Goal: Transaction & Acquisition: Purchase product/service

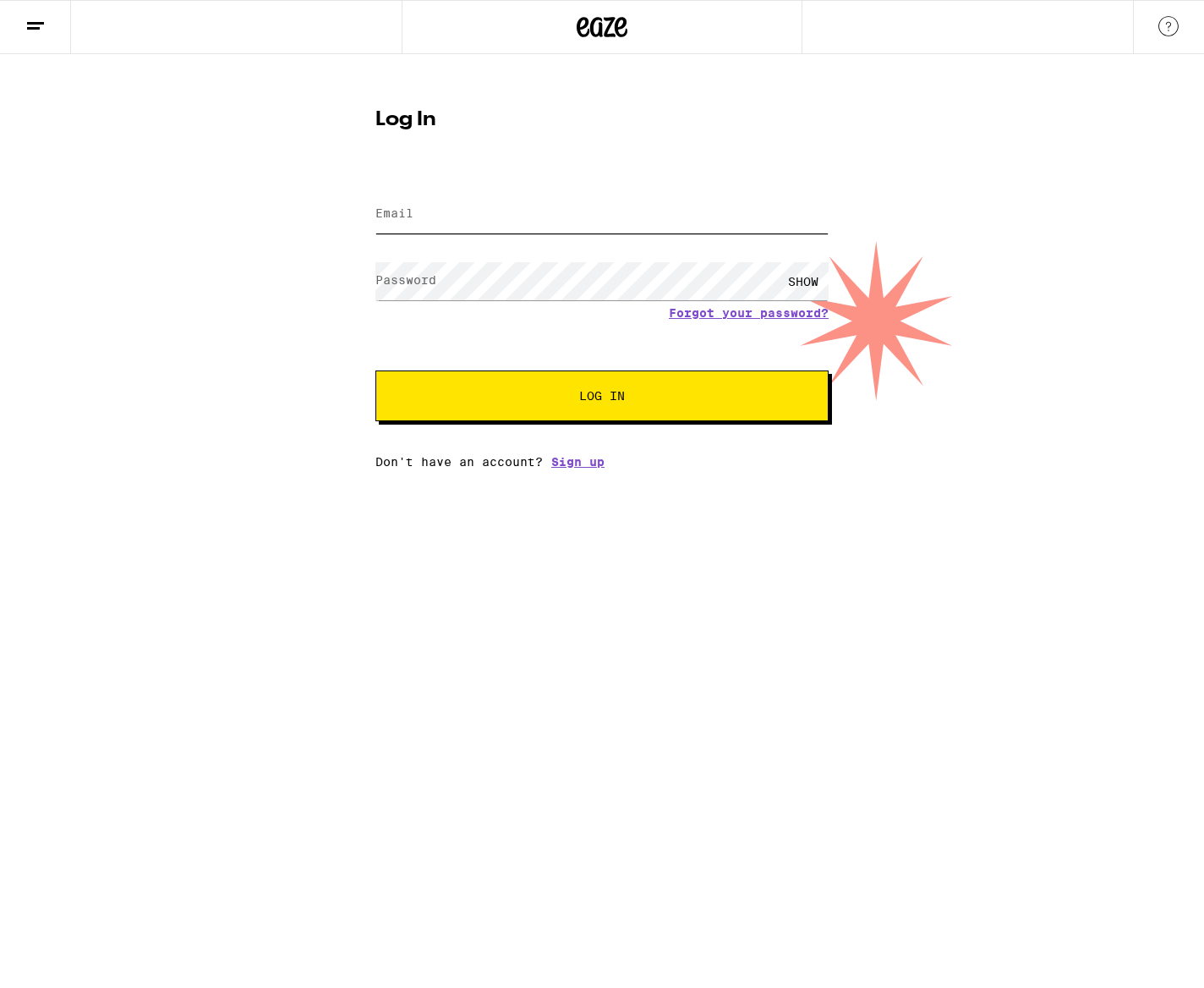
click at [466, 222] on input "Email" at bounding box center [602, 214] width 453 height 38
click at [0, 469] on com-1password-button at bounding box center [0, 469] width 0 height 0
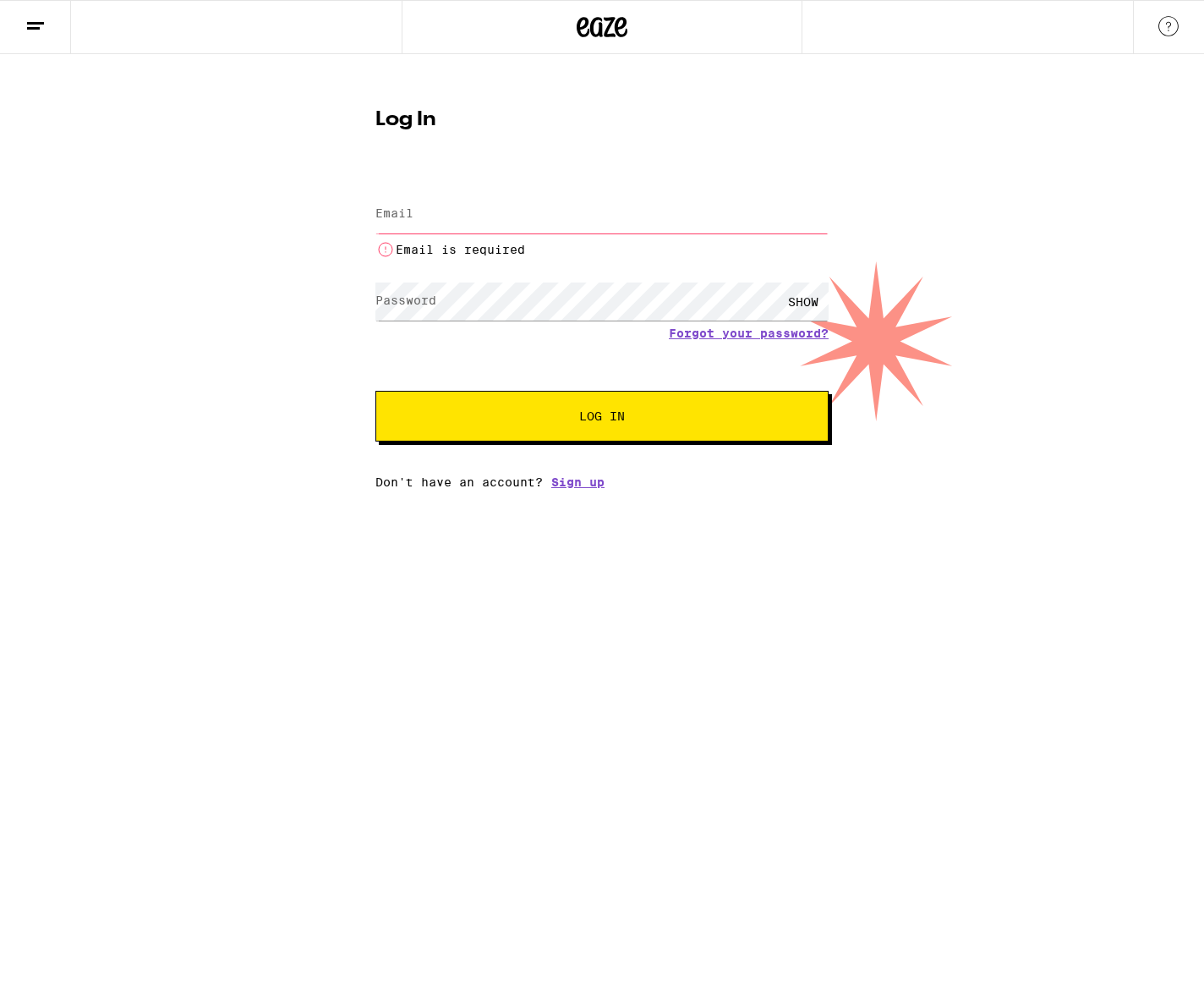
type input "[EMAIL_ADDRESS][DOMAIN_NAME]"
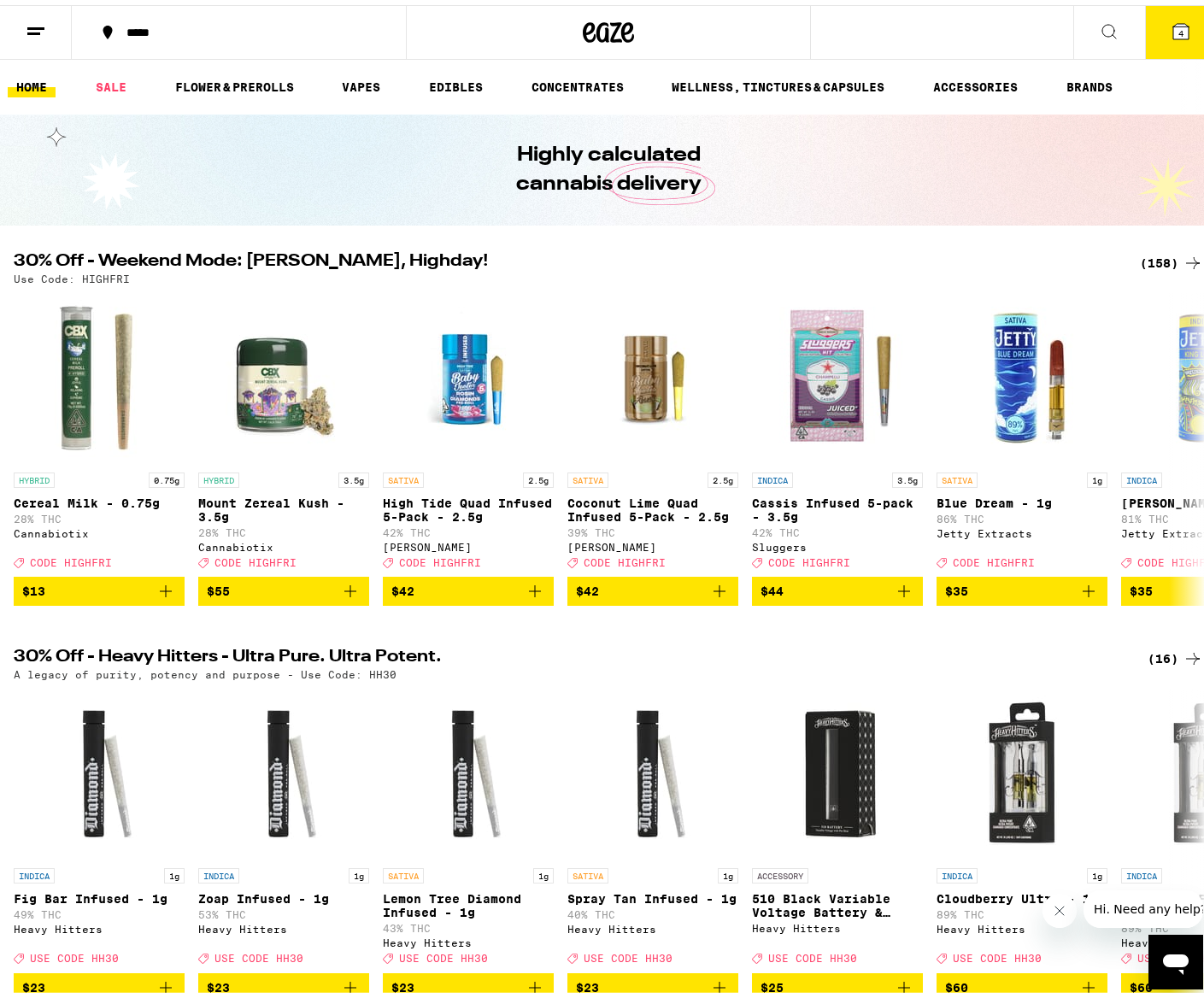
click at [1179, 30] on span "4" at bounding box center [1181, 28] width 5 height 10
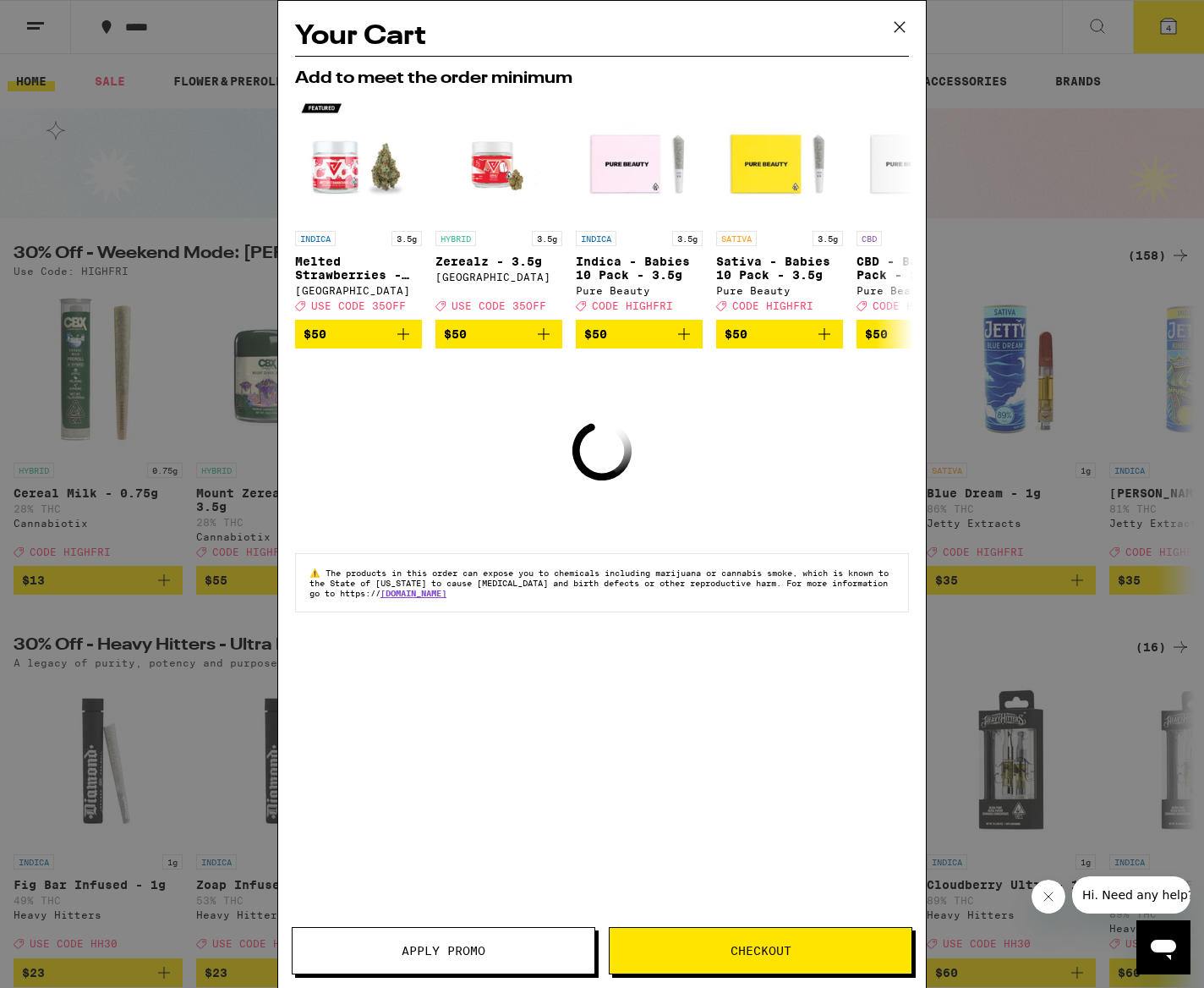
click at [897, 24] on icon at bounding box center [900, 27] width 10 height 10
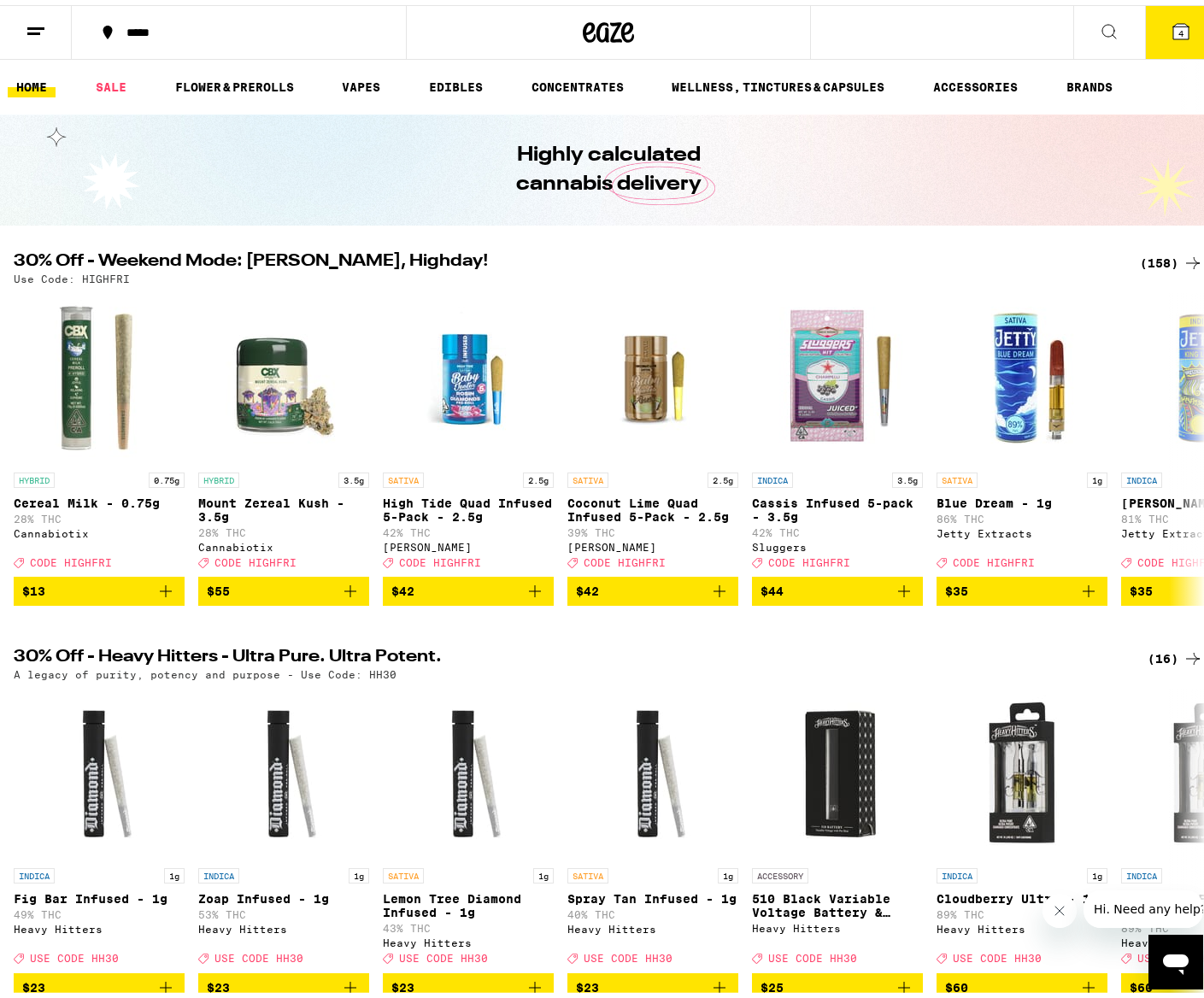
click at [1171, 35] on icon at bounding box center [1181, 26] width 21 height 21
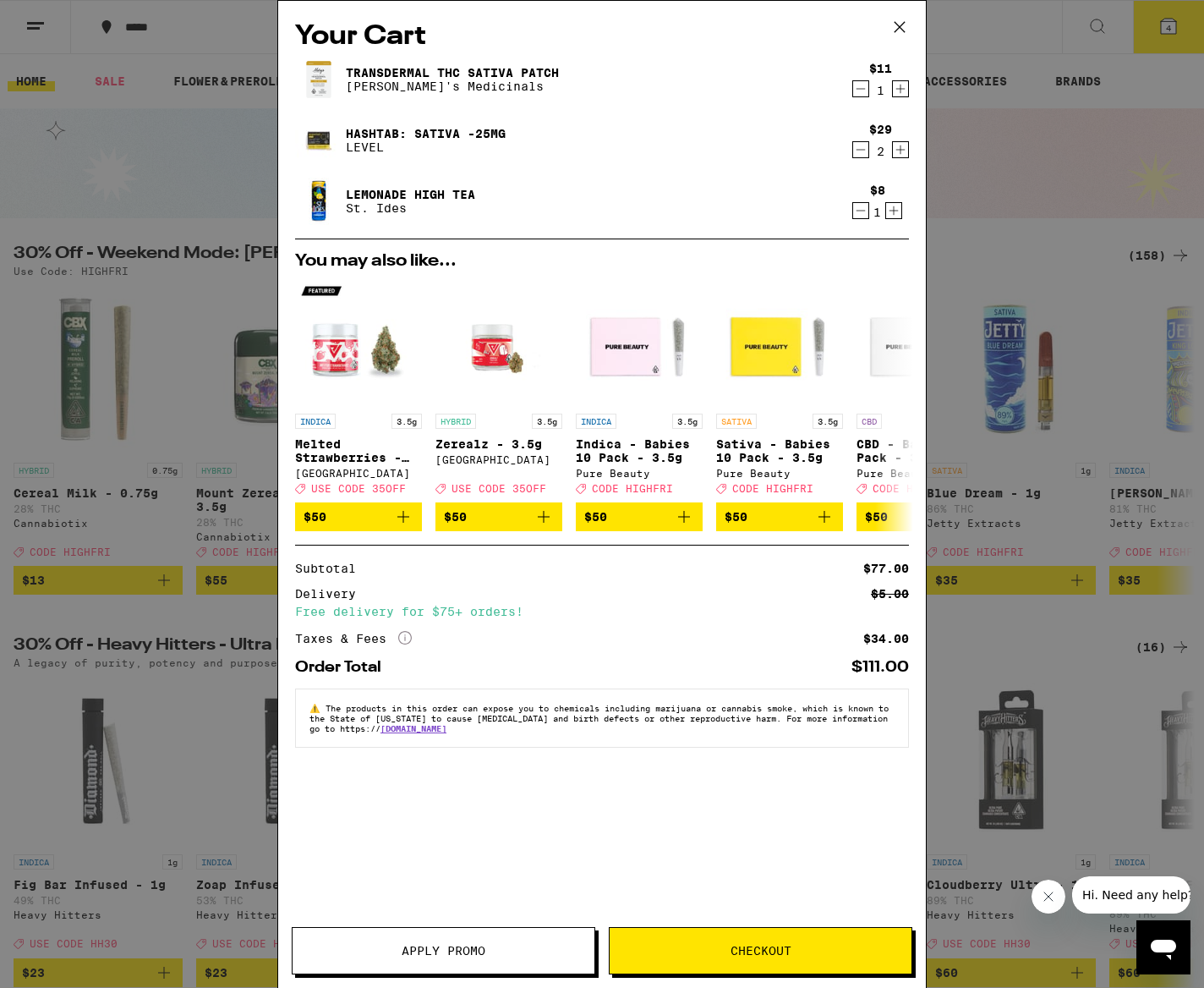
click at [417, 189] on link "Lemonade High Tea" at bounding box center [411, 195] width 130 height 14
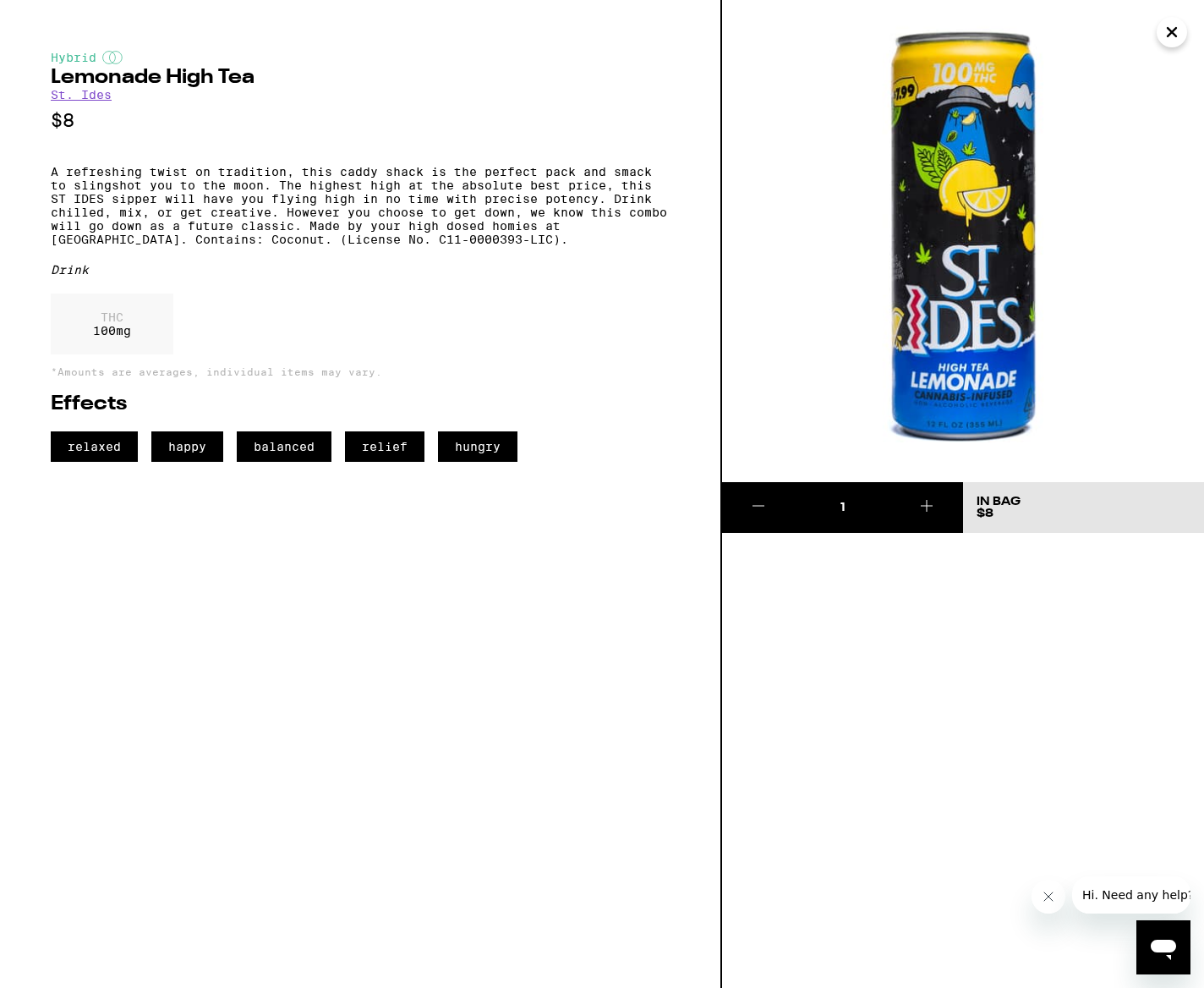
click at [92, 88] on h2 "Lemonade High Tea" at bounding box center [359, 77] width 619 height 20
click at [77, 57] on div "Hybrid" at bounding box center [359, 57] width 619 height 14
click at [1177, 34] on icon "Close" at bounding box center [1172, 32] width 20 height 25
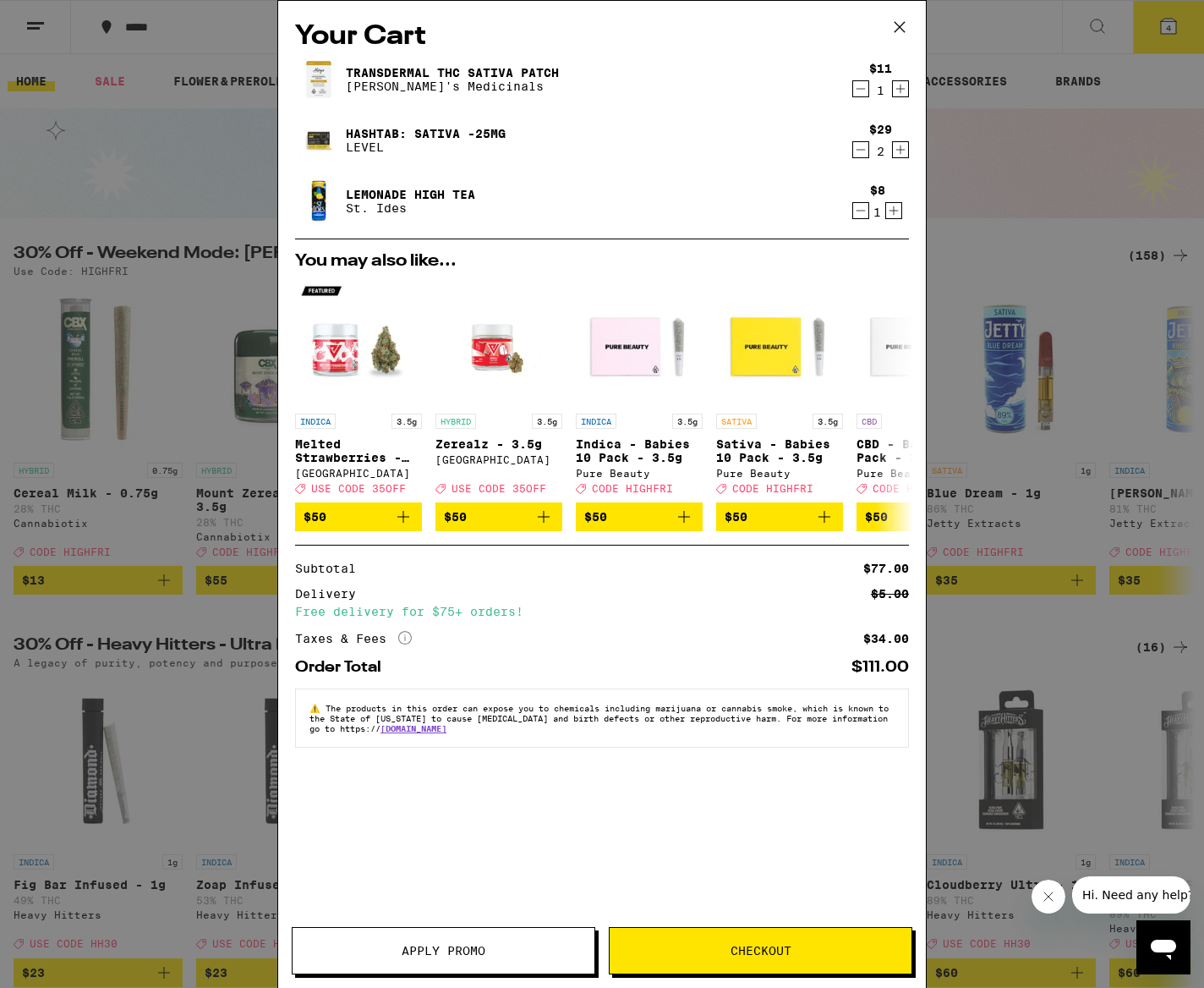
click at [905, 23] on icon at bounding box center [900, 27] width 25 height 25
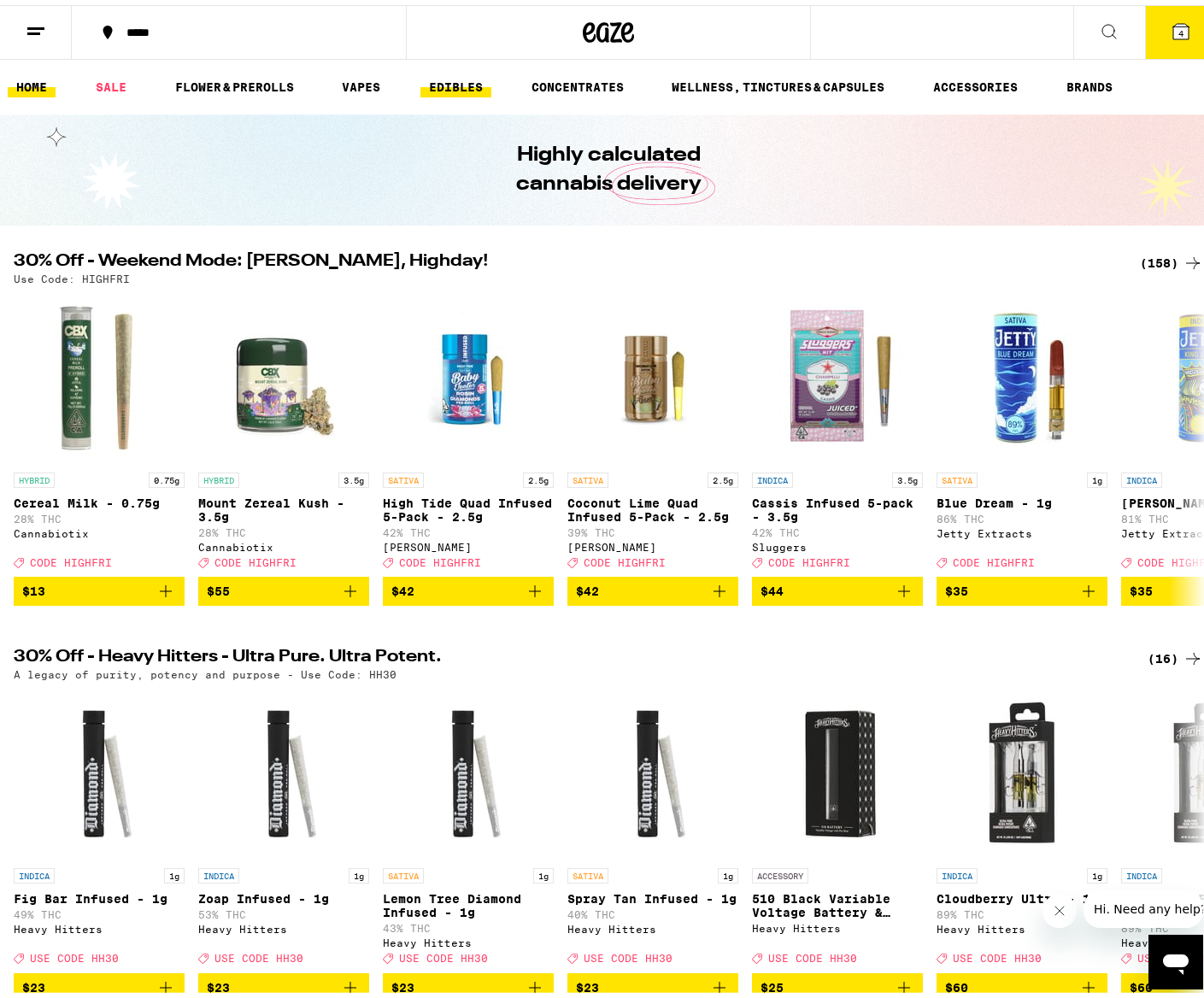
click at [435, 84] on link "EDIBLES" at bounding box center [456, 81] width 70 height 21
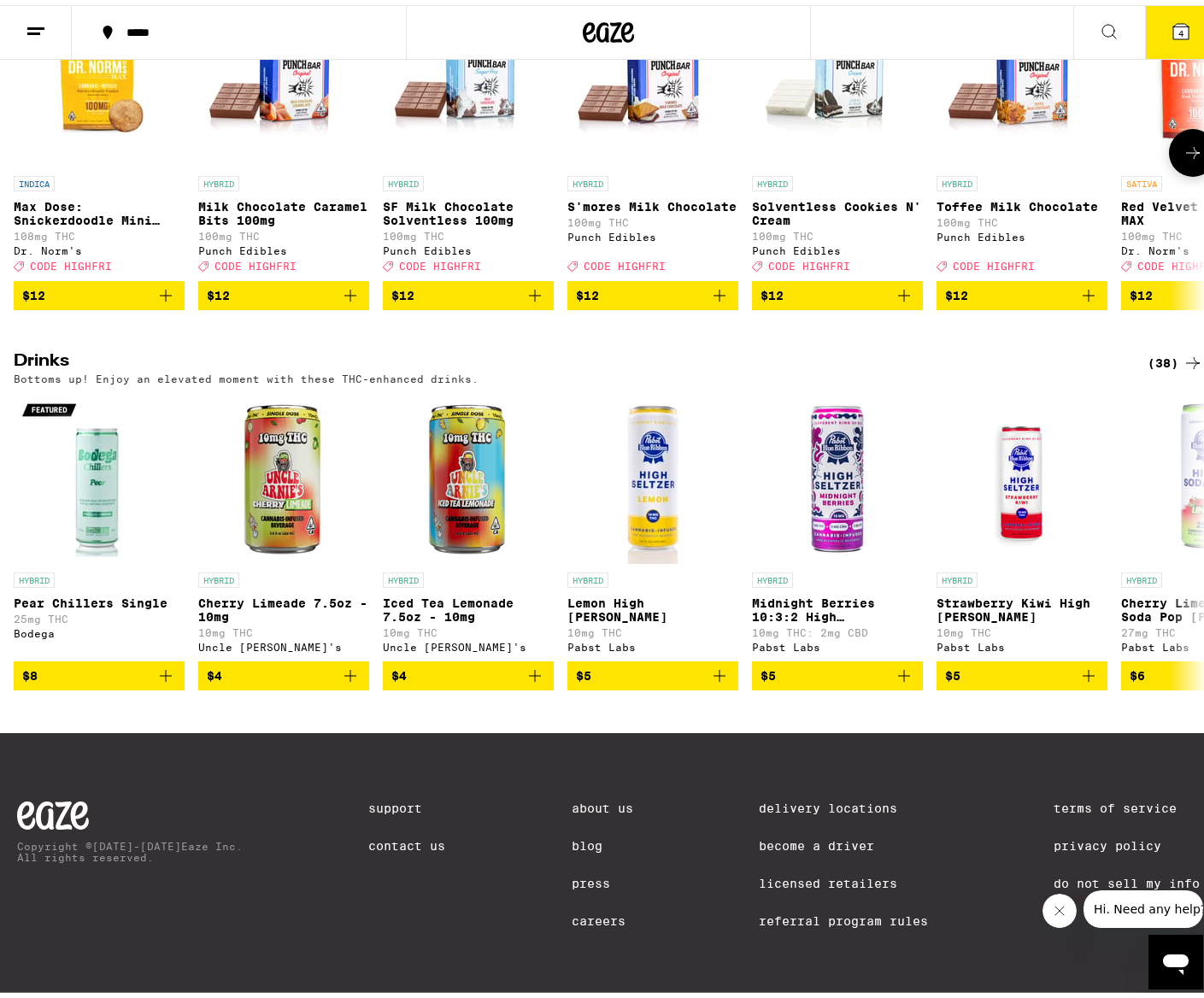
scroll to position [729, 0]
click at [1182, 526] on icon at bounding box center [1192, 536] width 21 height 21
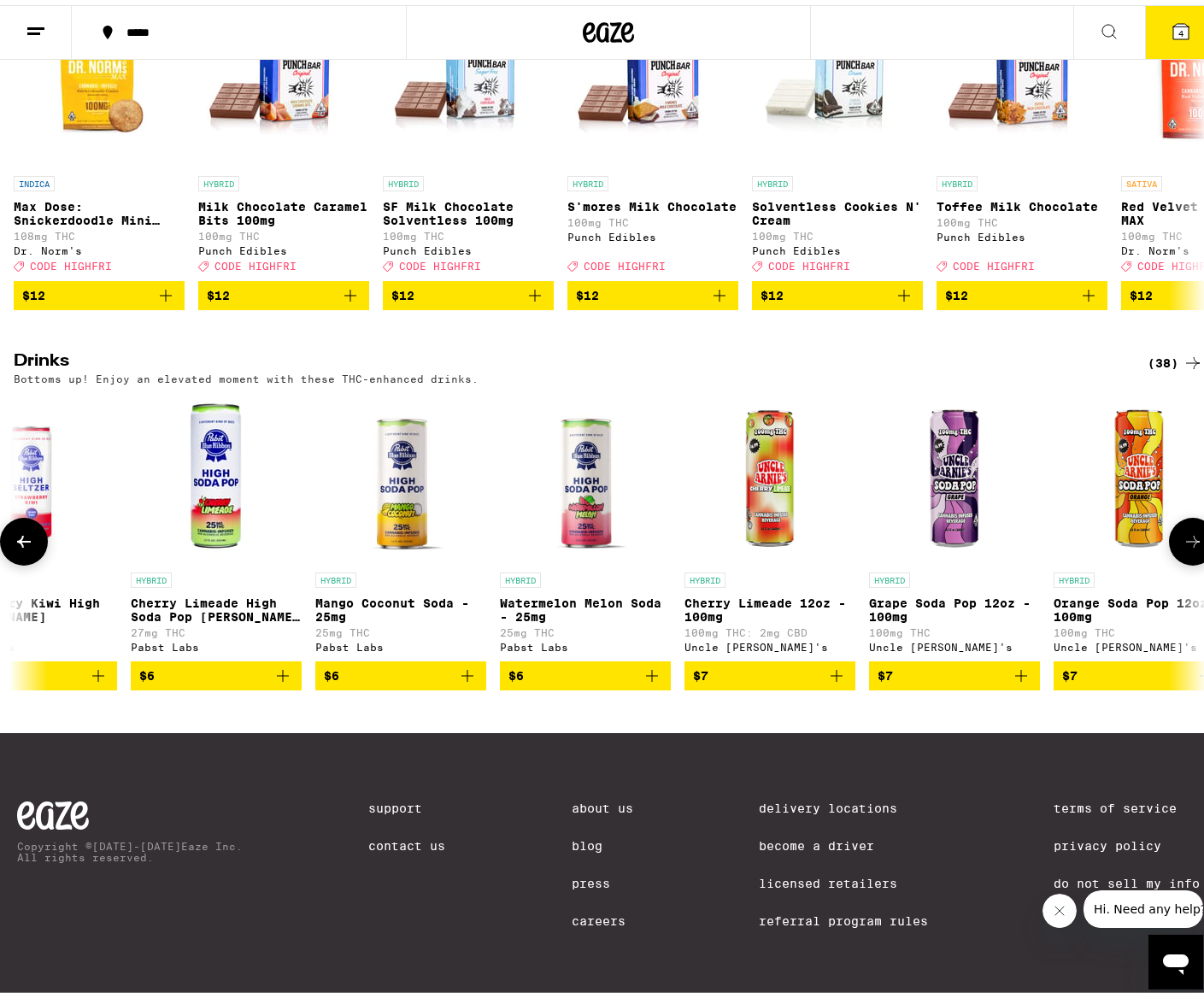
click at [1182, 526] on icon at bounding box center [1192, 536] width 21 height 21
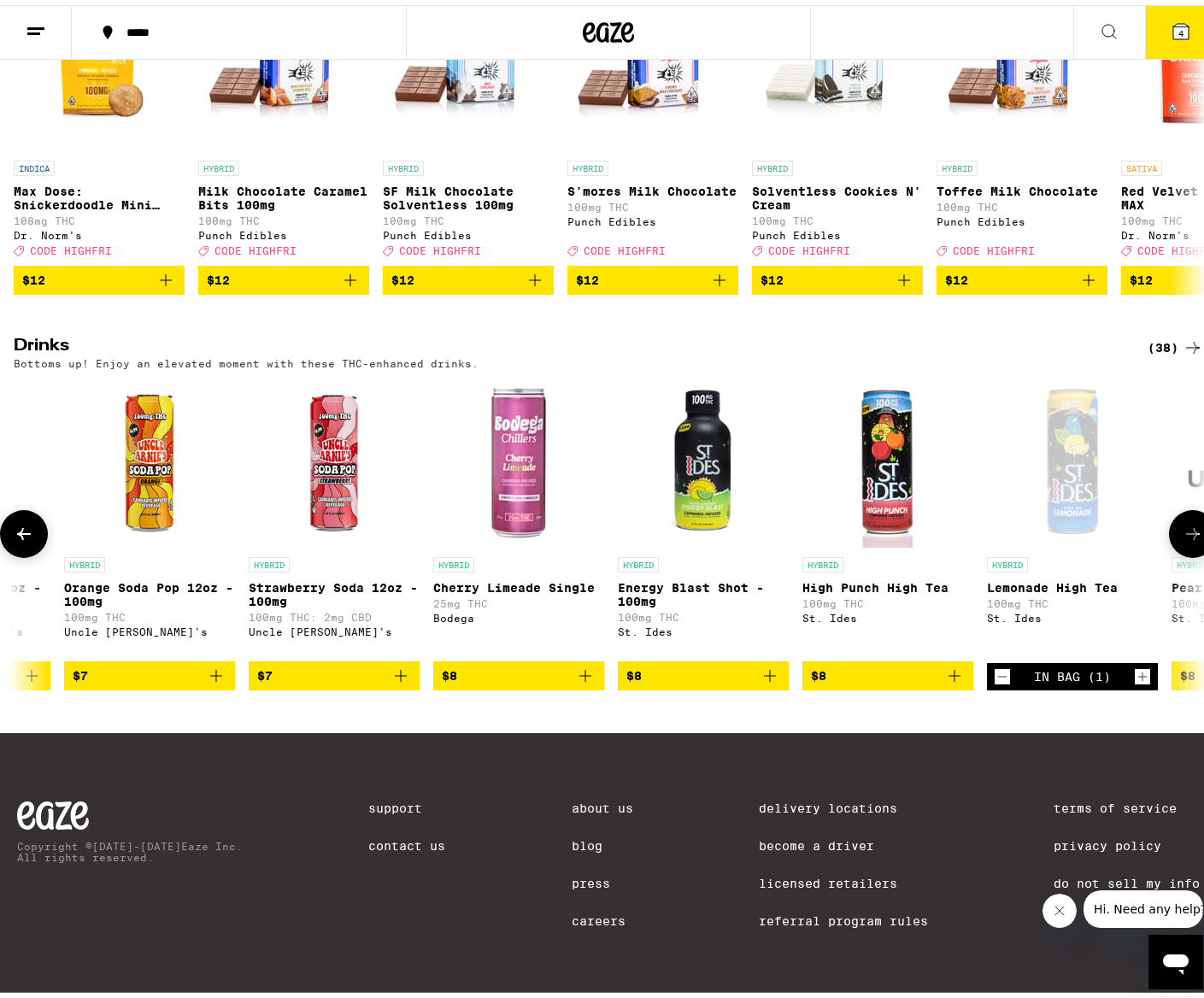
scroll to position [0, 1981]
click at [1189, 535] on icon at bounding box center [1192, 528] width 21 height 21
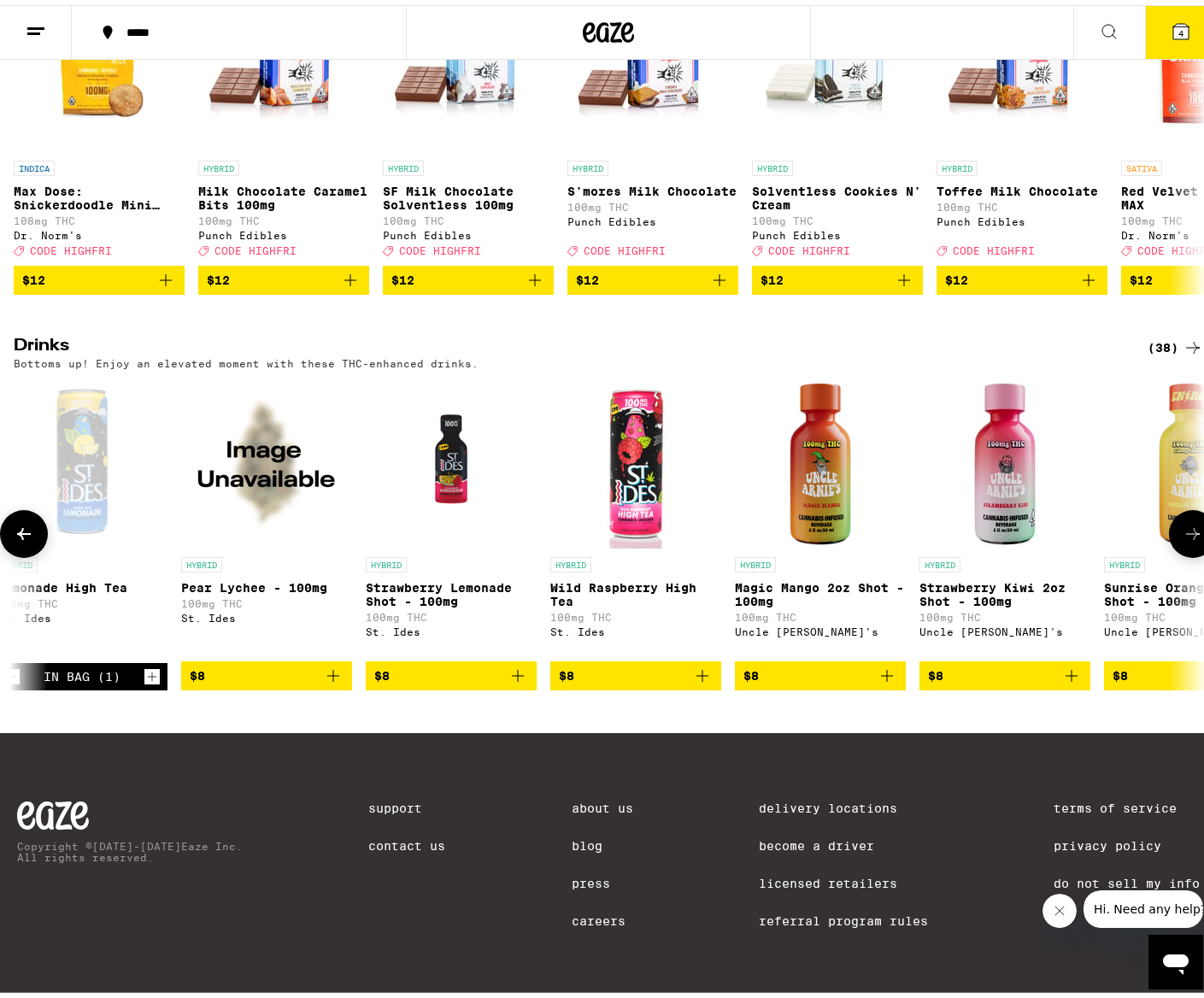
scroll to position [0, 2972]
click at [151, 679] on icon "Increment" at bounding box center [152, 671] width 16 height 21
click at [704, 677] on icon "Add to bag" at bounding box center [702, 670] width 12 height 12
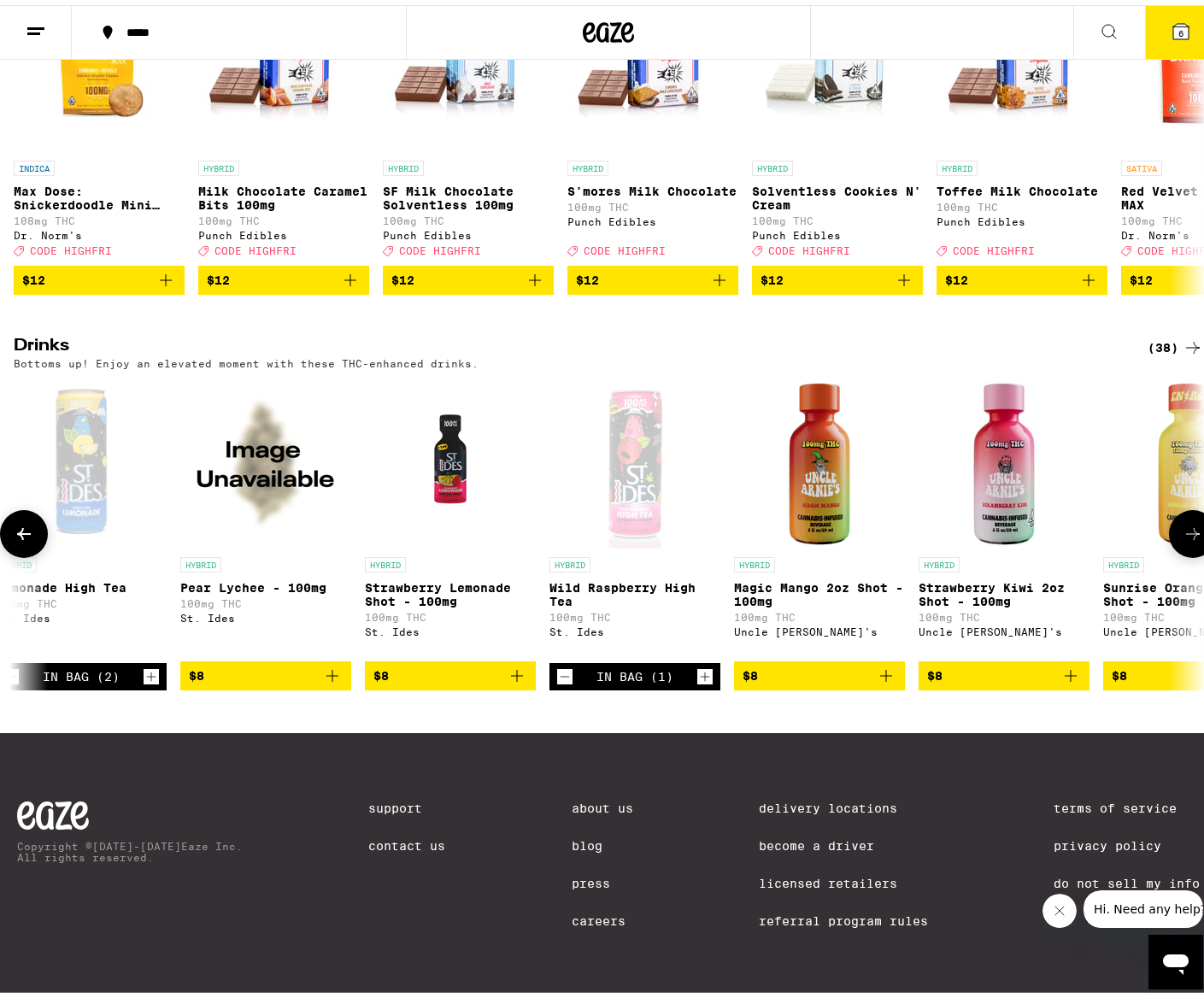
click at [704, 677] on icon "Increment" at bounding box center [706, 672] width 10 height 10
click at [1186, 533] on icon at bounding box center [1193, 528] width 14 height 12
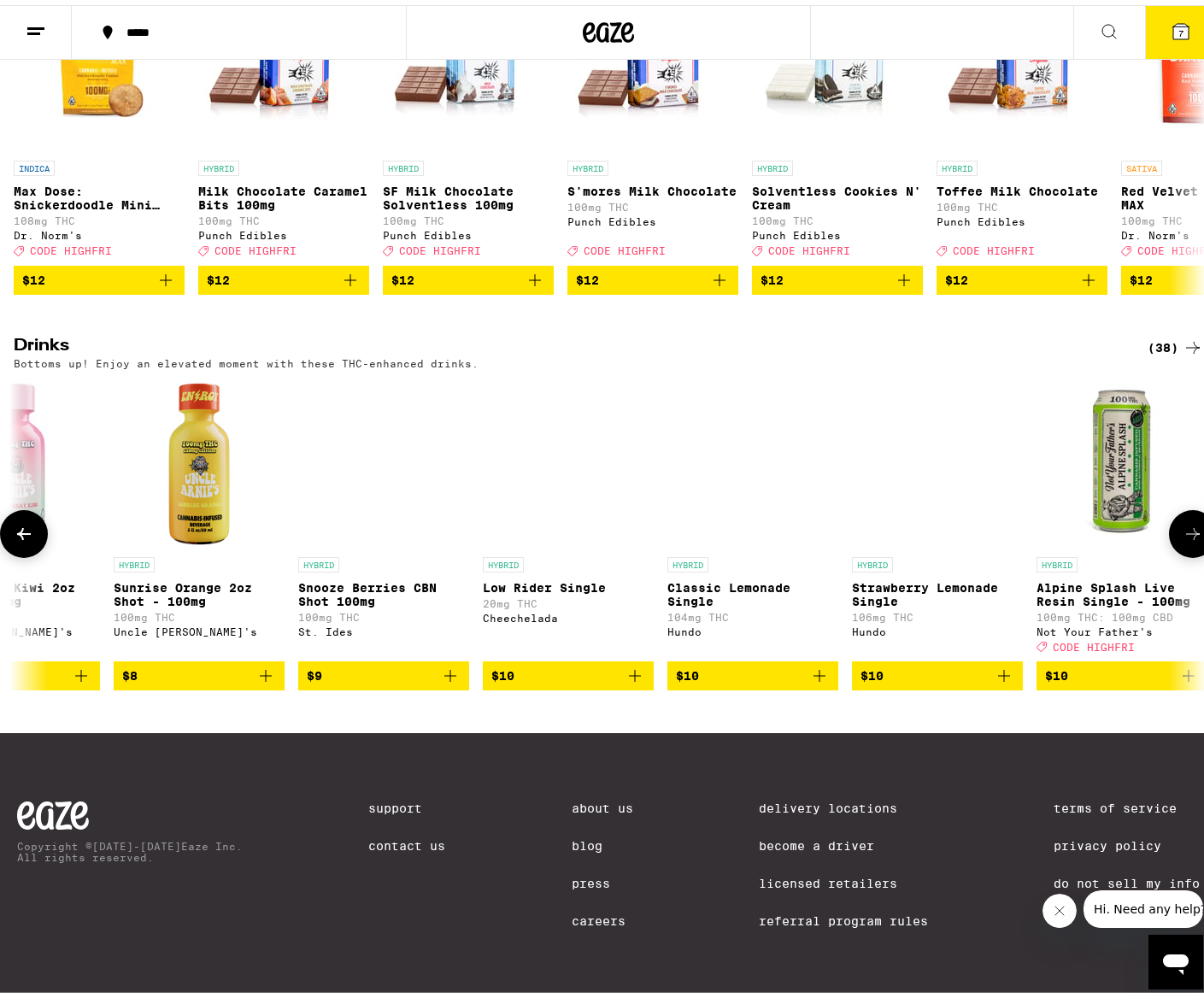
scroll to position [0, 3962]
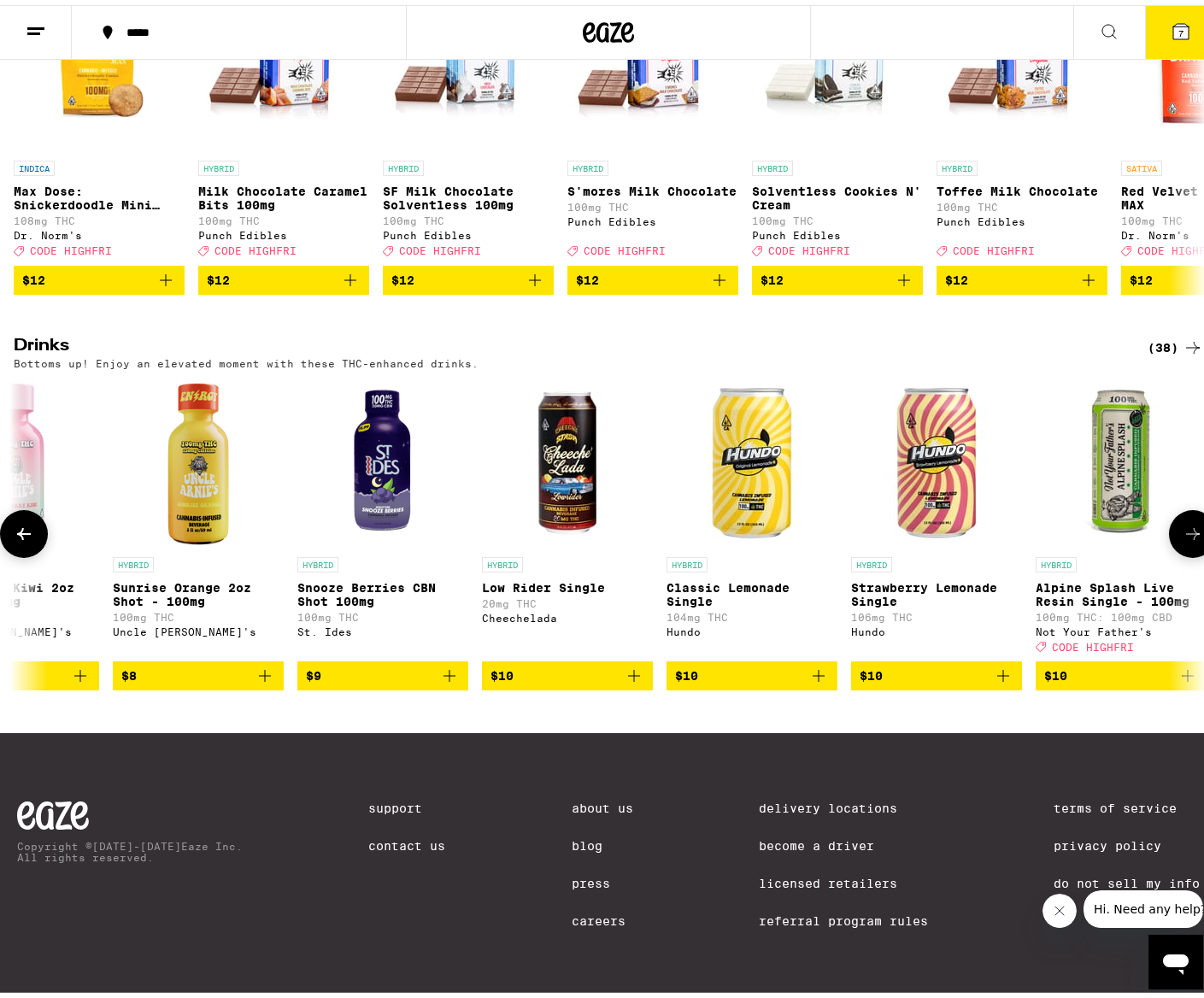
click at [27, 534] on icon at bounding box center [23, 528] width 14 height 12
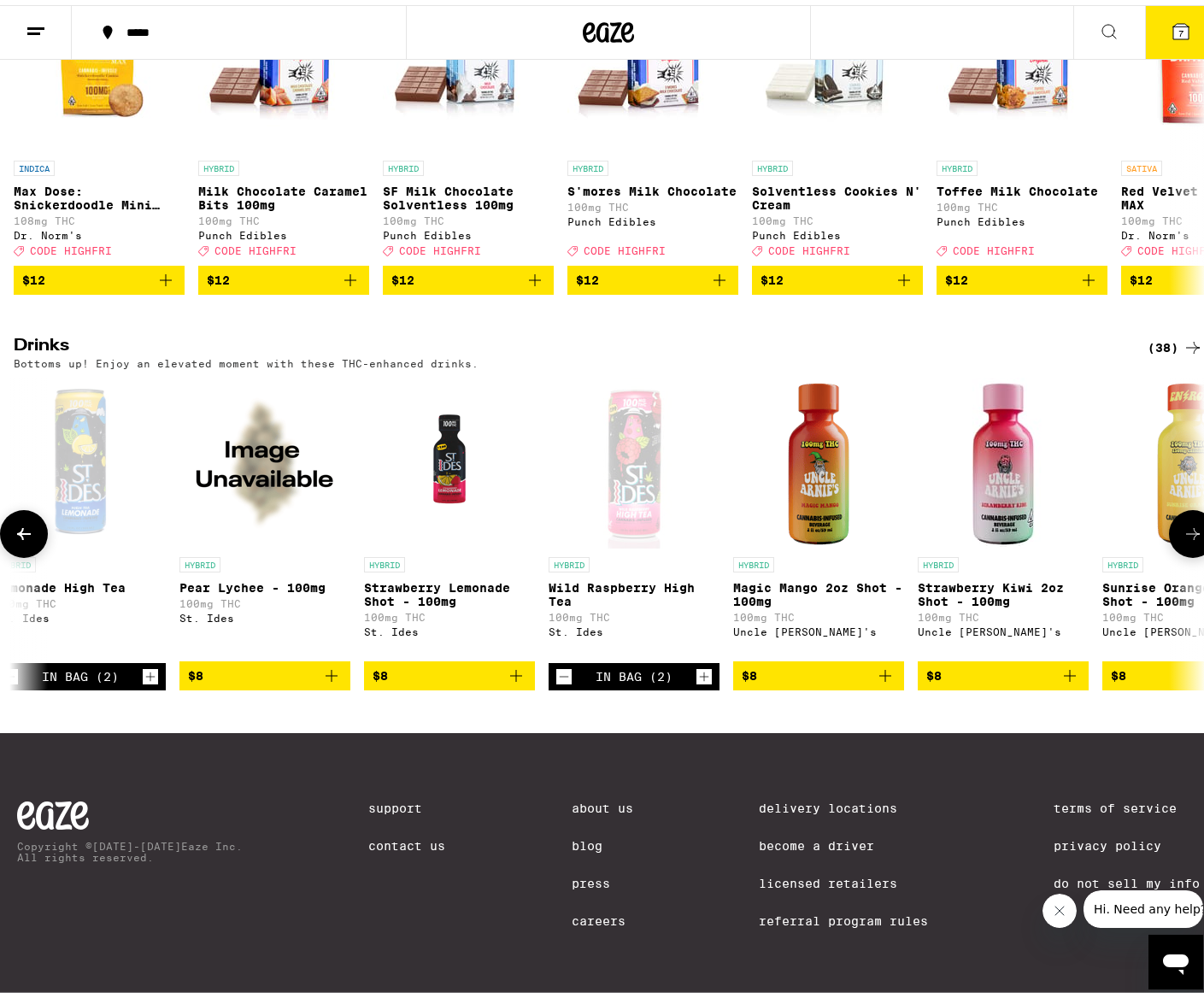
scroll to position [0, 2972]
click at [1182, 531] on icon at bounding box center [1192, 528] width 21 height 21
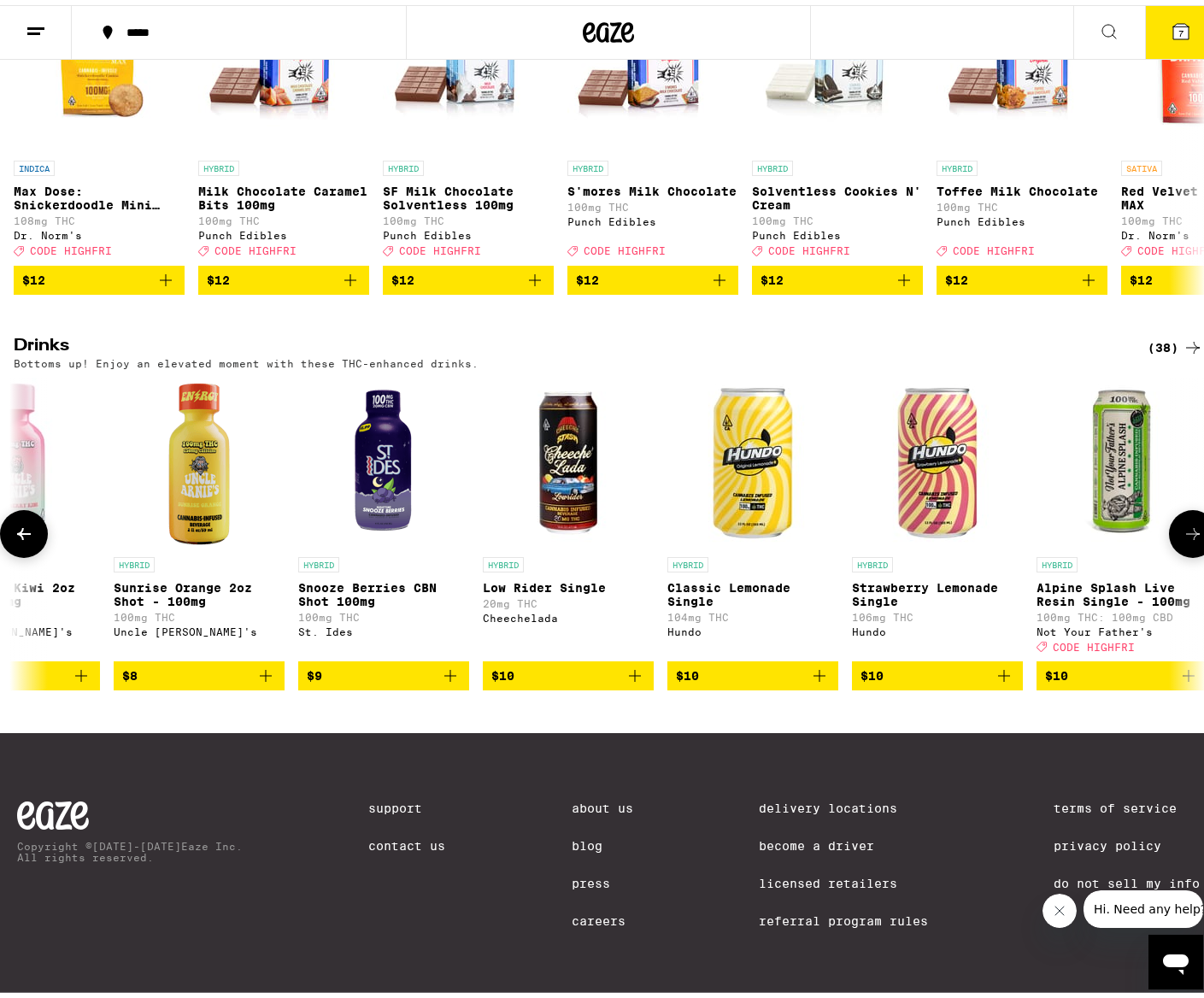
scroll to position [0, 3962]
click at [1182, 531] on icon at bounding box center [1192, 528] width 21 height 21
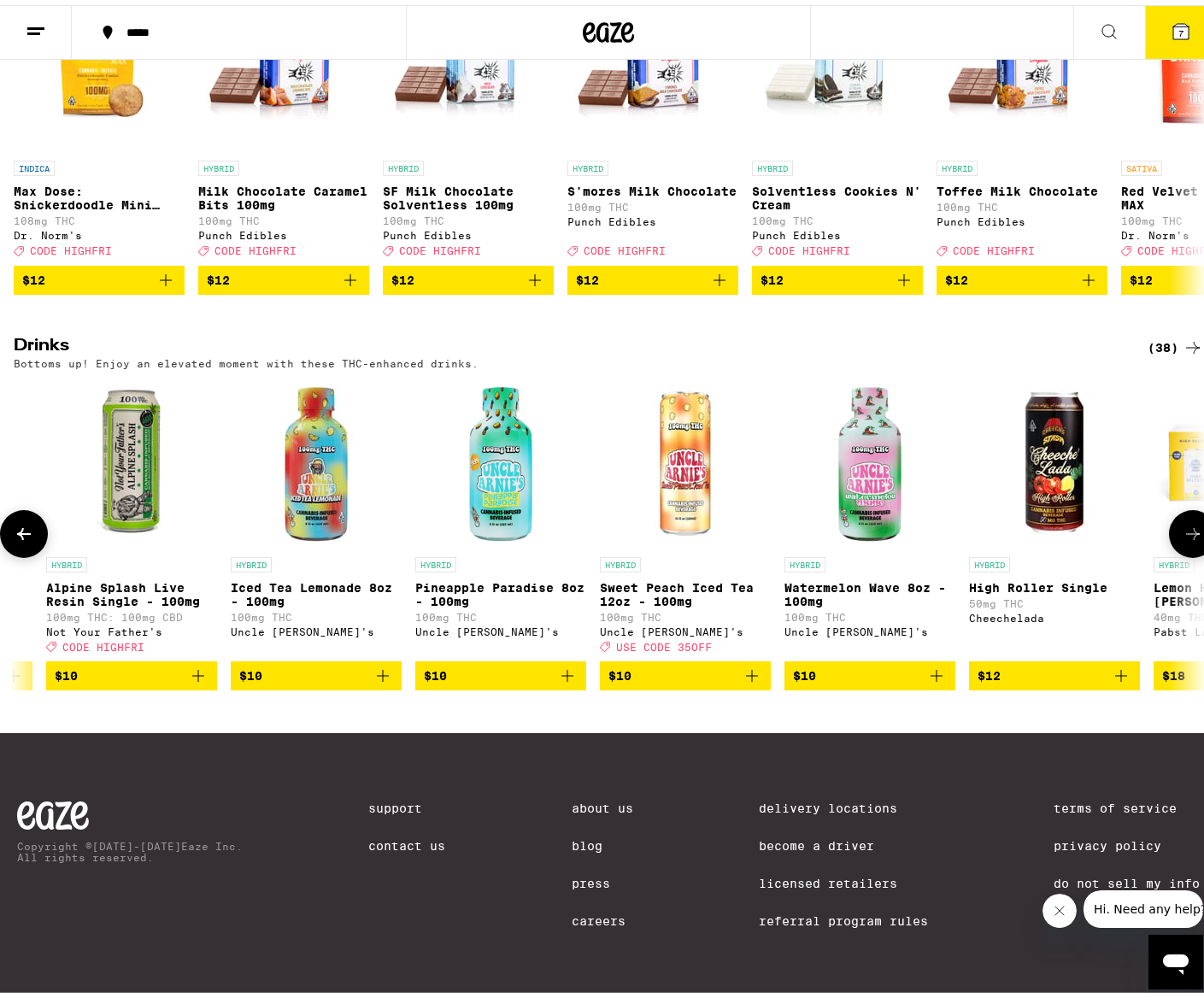
scroll to position [0, 4953]
click at [1182, 539] on icon at bounding box center [1192, 528] width 21 height 21
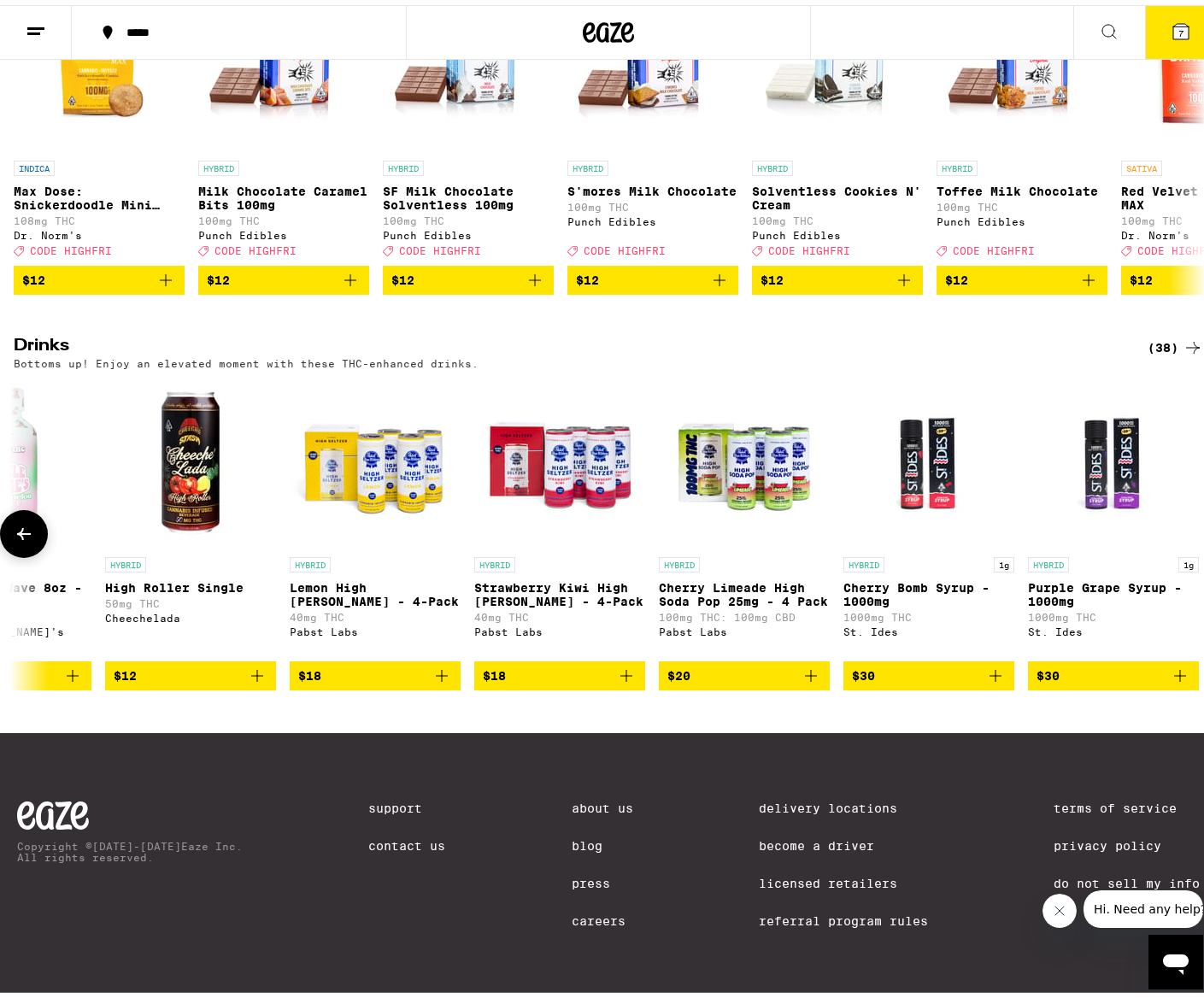
scroll to position [0, 5839]
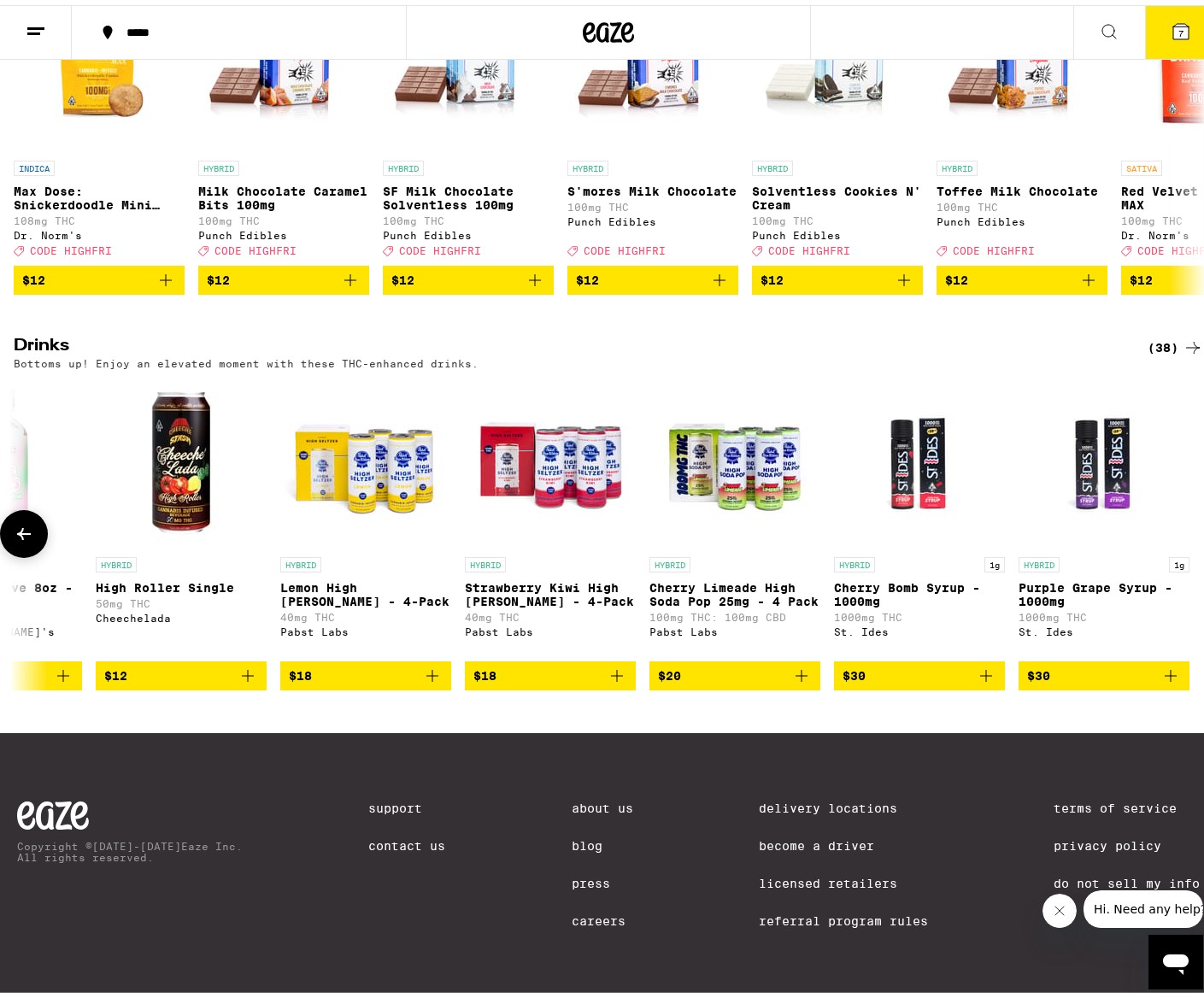
click at [15, 535] on icon at bounding box center [23, 528] width 21 height 21
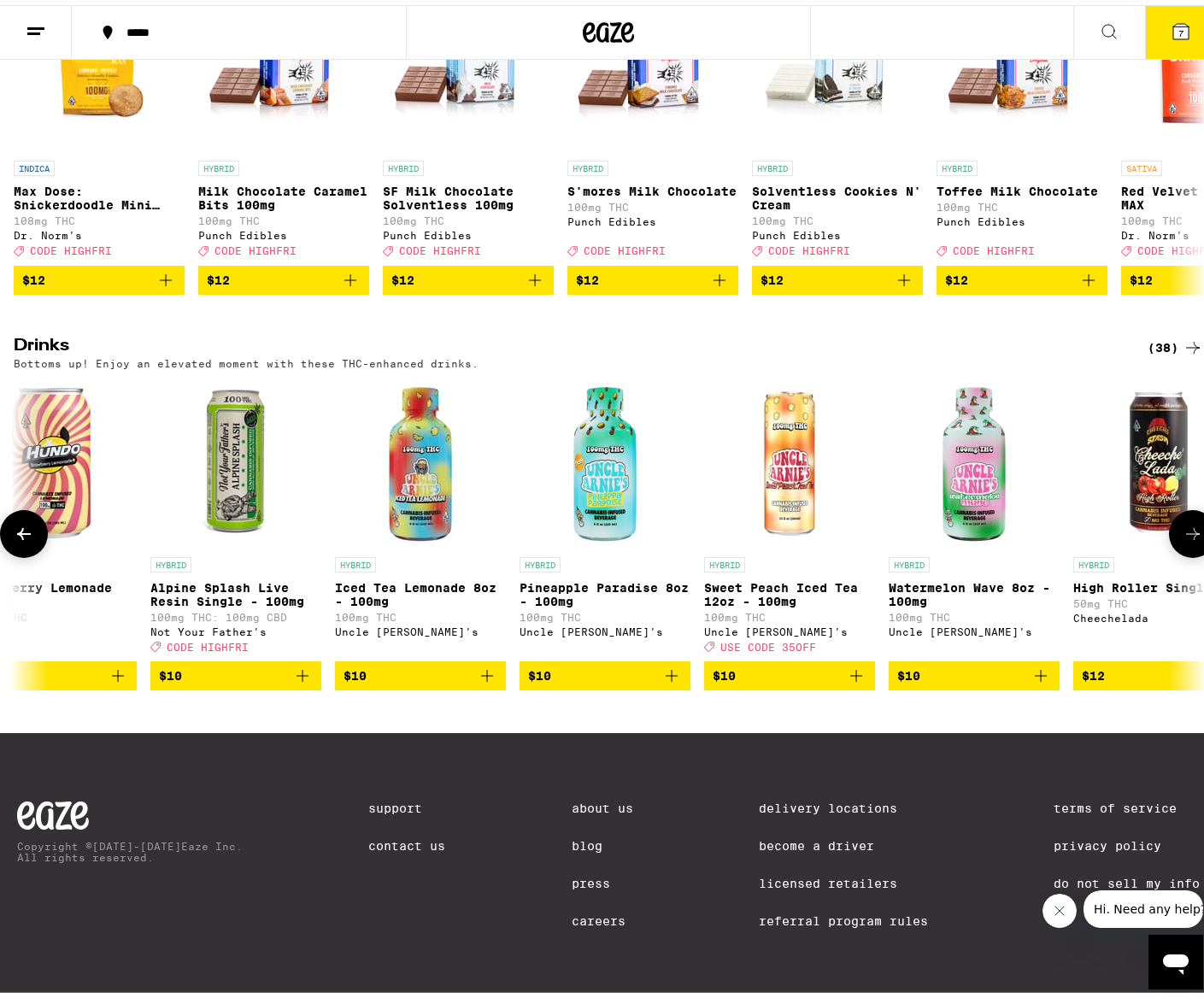
click at [24, 532] on icon at bounding box center [23, 528] width 21 height 21
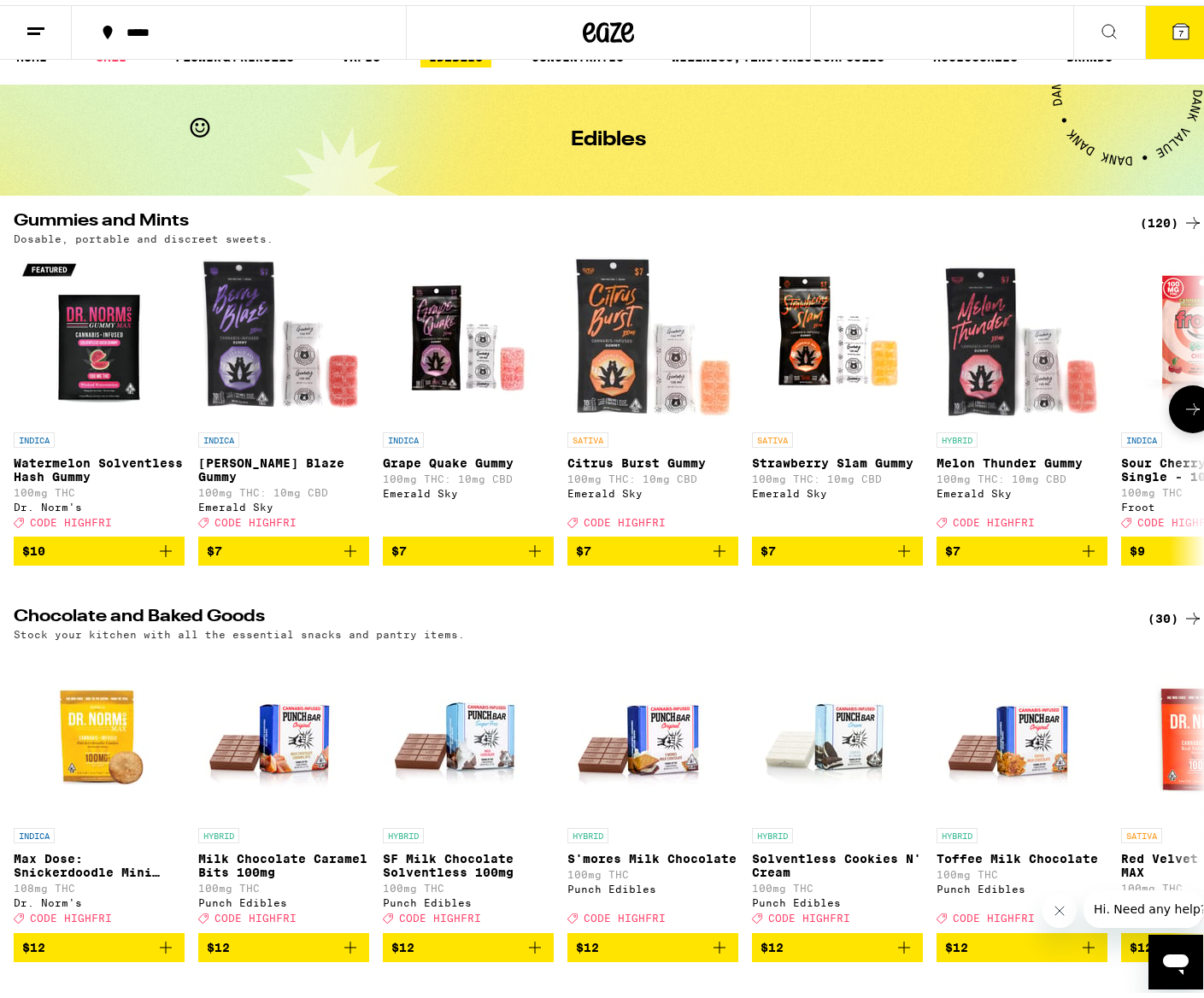
scroll to position [0, 0]
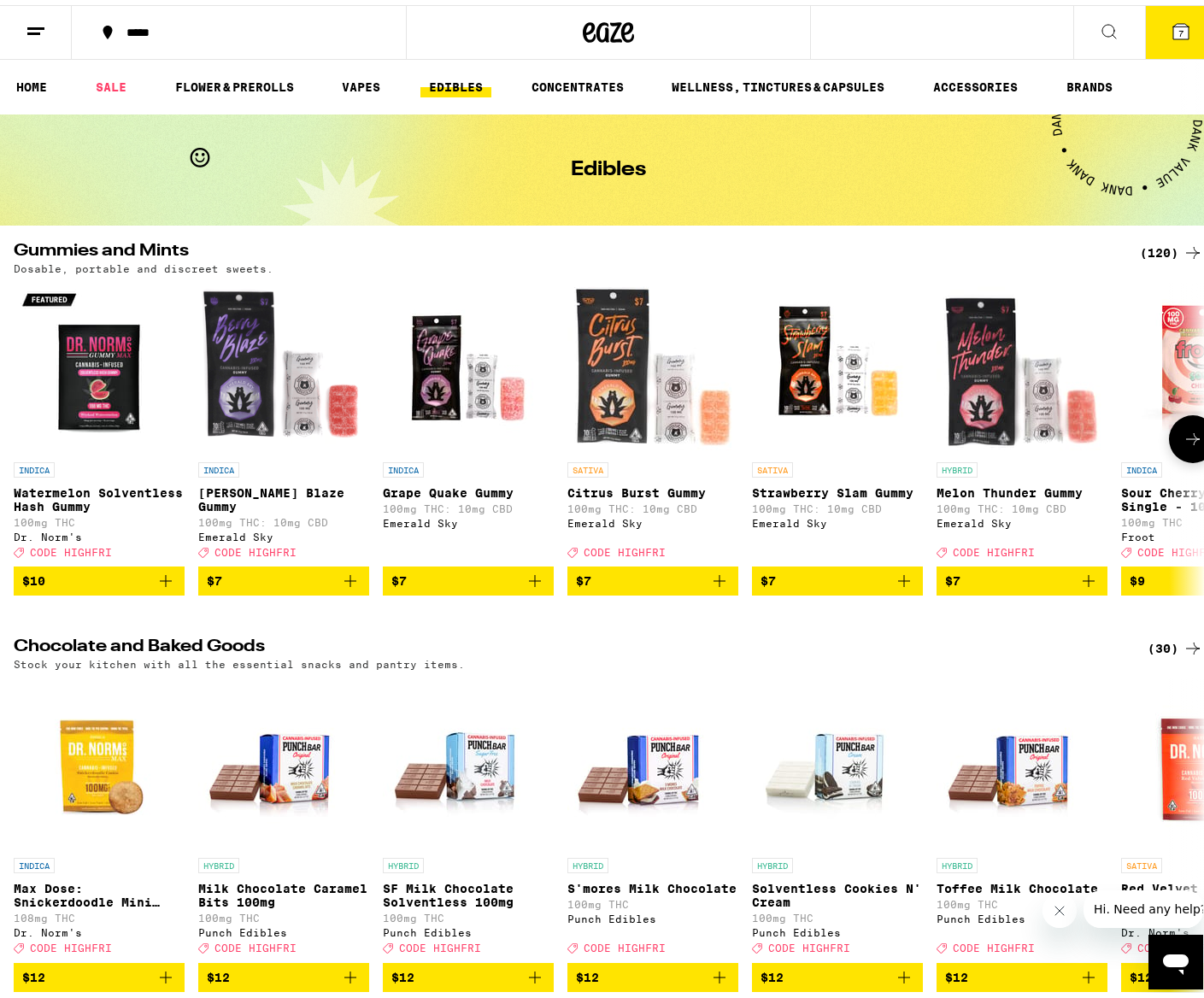
click at [1182, 440] on icon at bounding box center [1192, 433] width 21 height 21
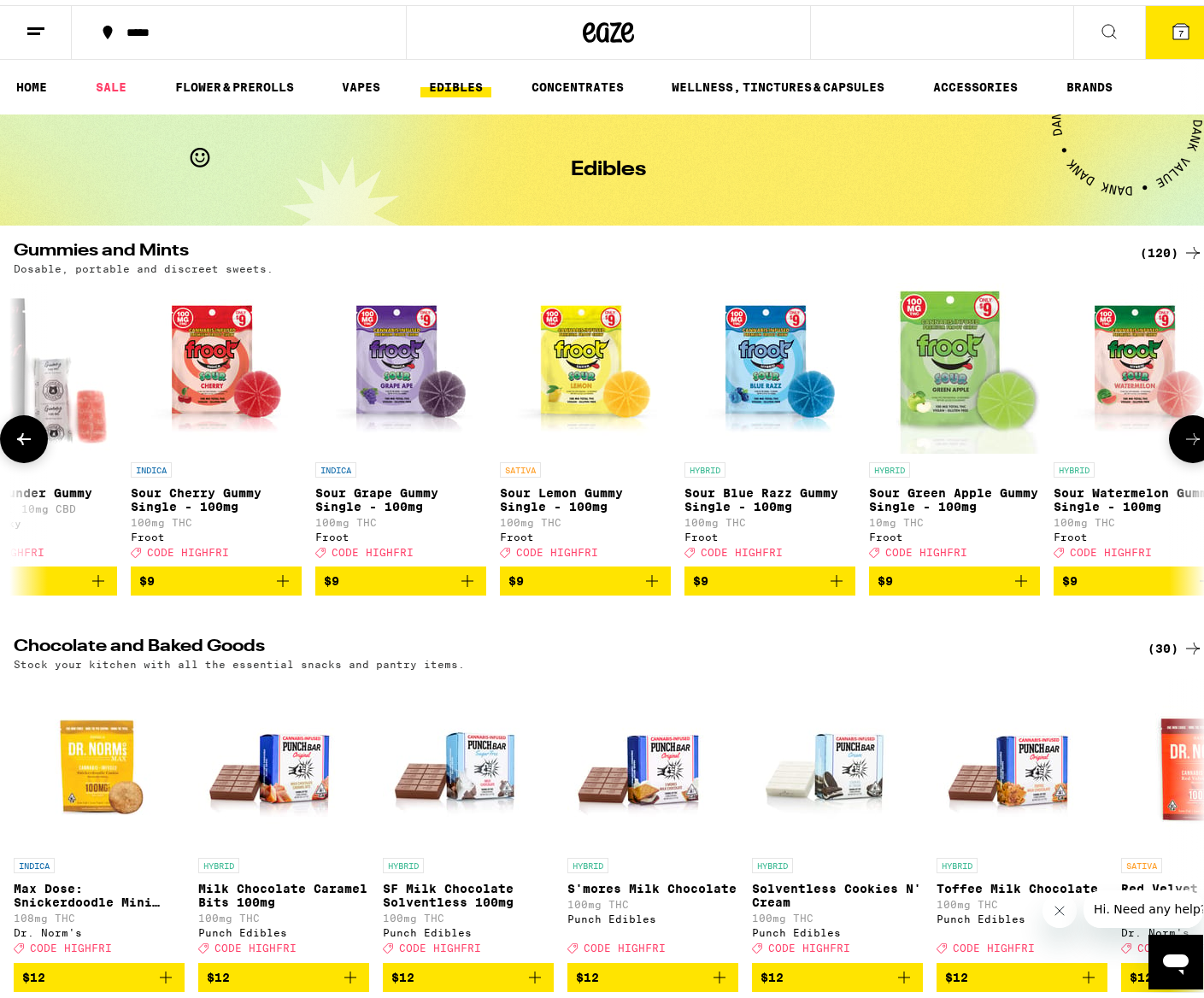
click at [1182, 441] on icon at bounding box center [1192, 433] width 21 height 21
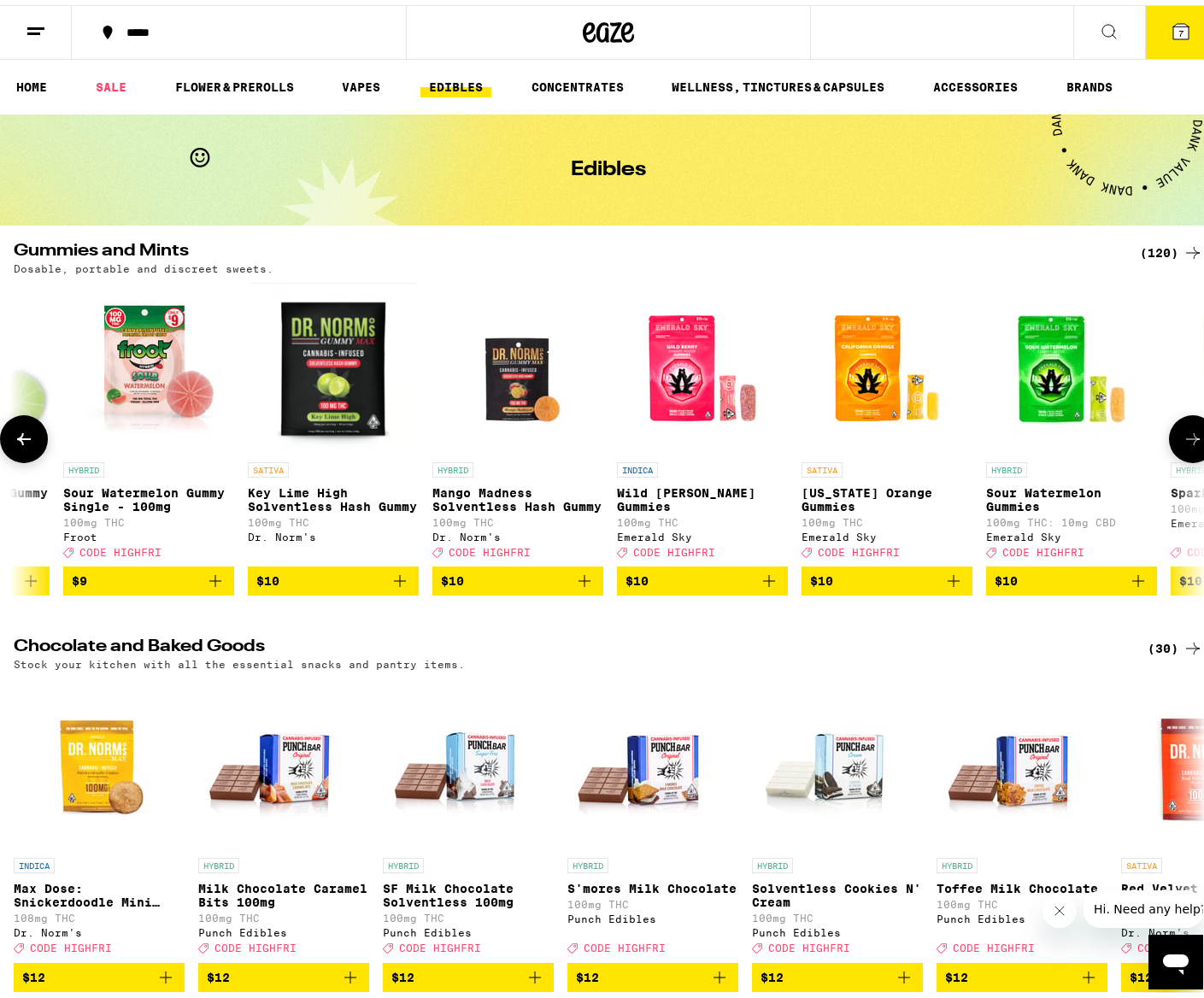
click at [1182, 441] on icon at bounding box center [1192, 433] width 21 height 21
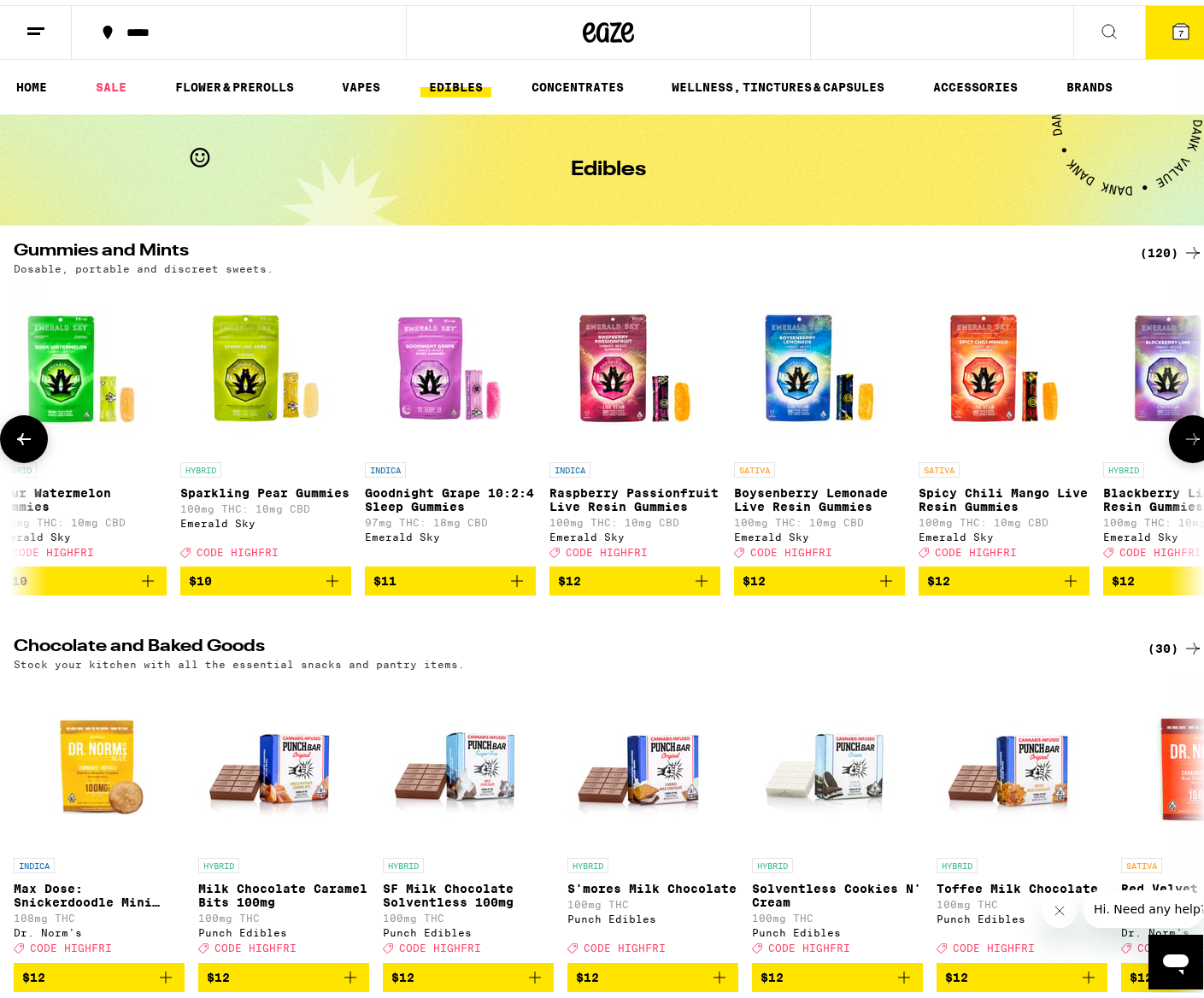
click at [1182, 441] on icon at bounding box center [1192, 433] width 21 height 21
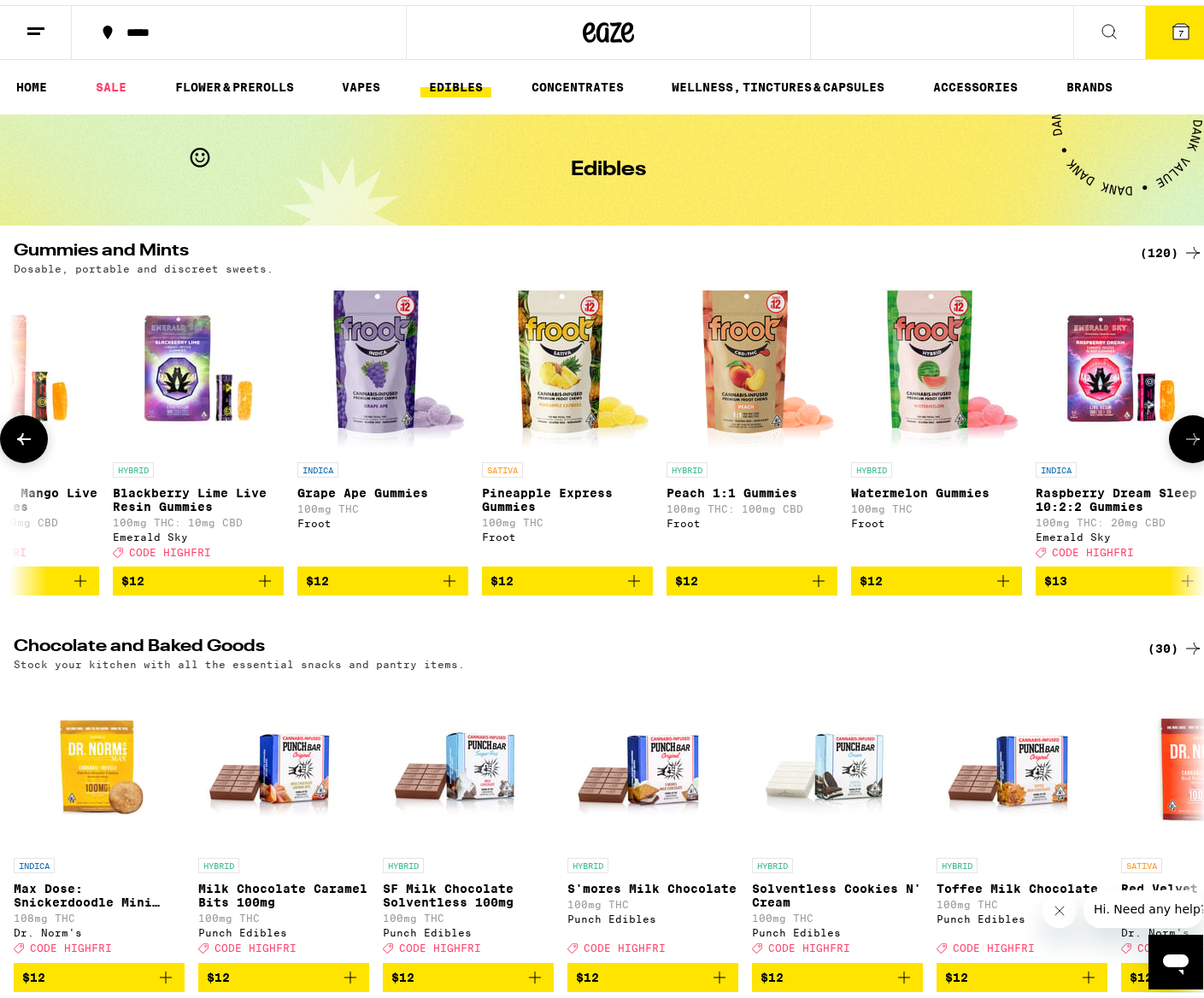
click at [1182, 441] on icon at bounding box center [1192, 433] width 21 height 21
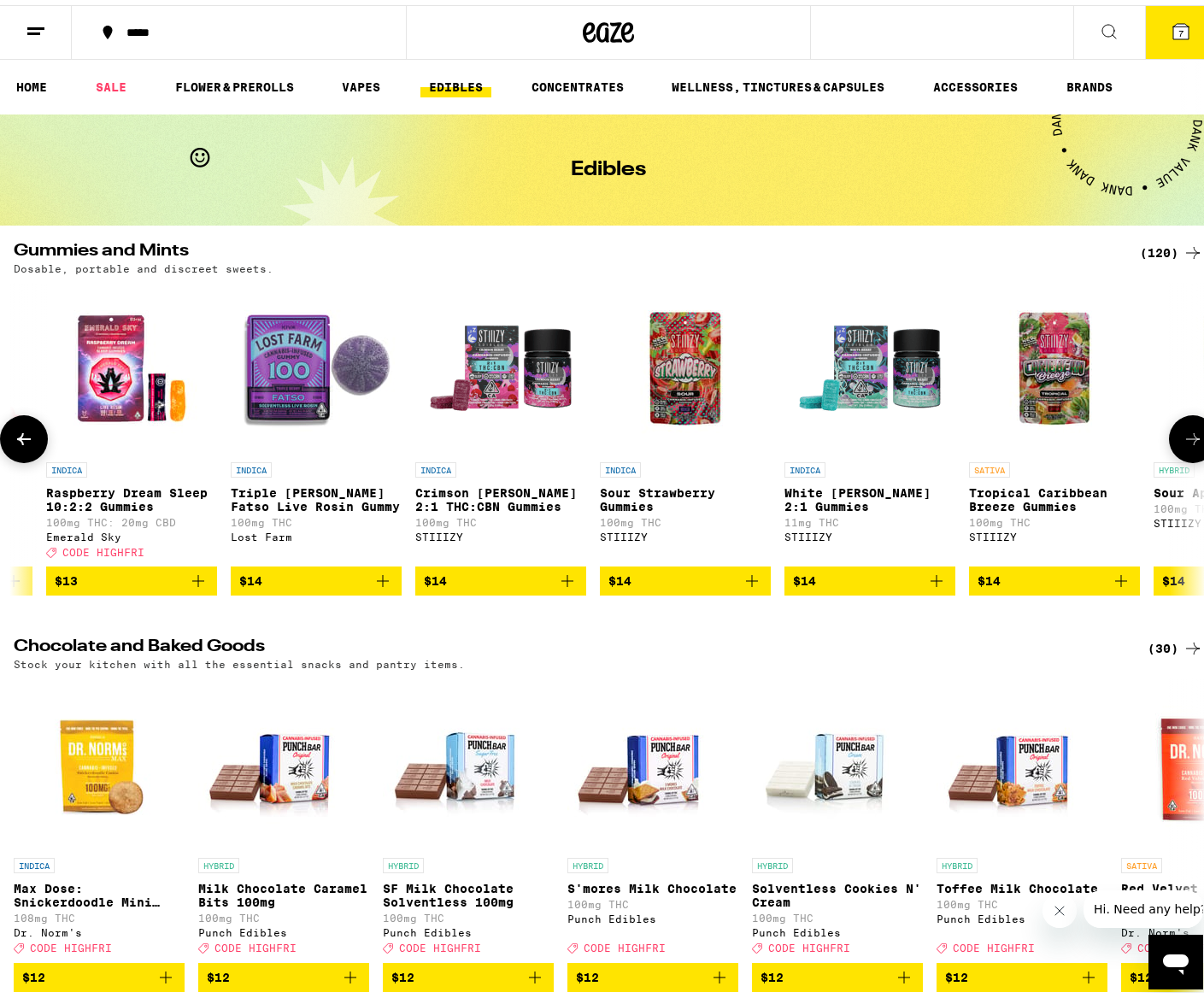
scroll to position [0, 4953]
click at [1182, 441] on icon at bounding box center [1192, 433] width 21 height 21
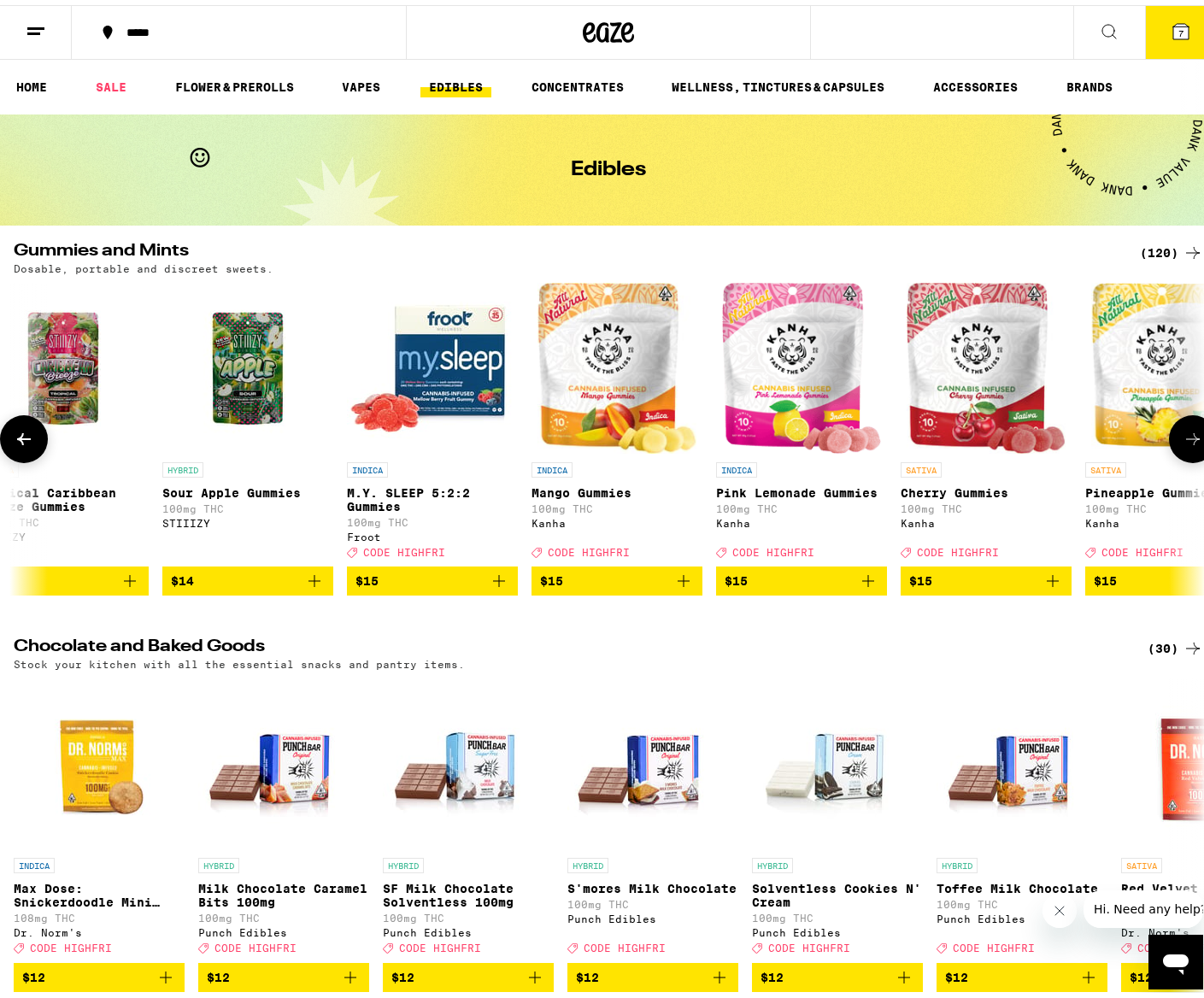
click at [1182, 441] on icon at bounding box center [1192, 433] width 21 height 21
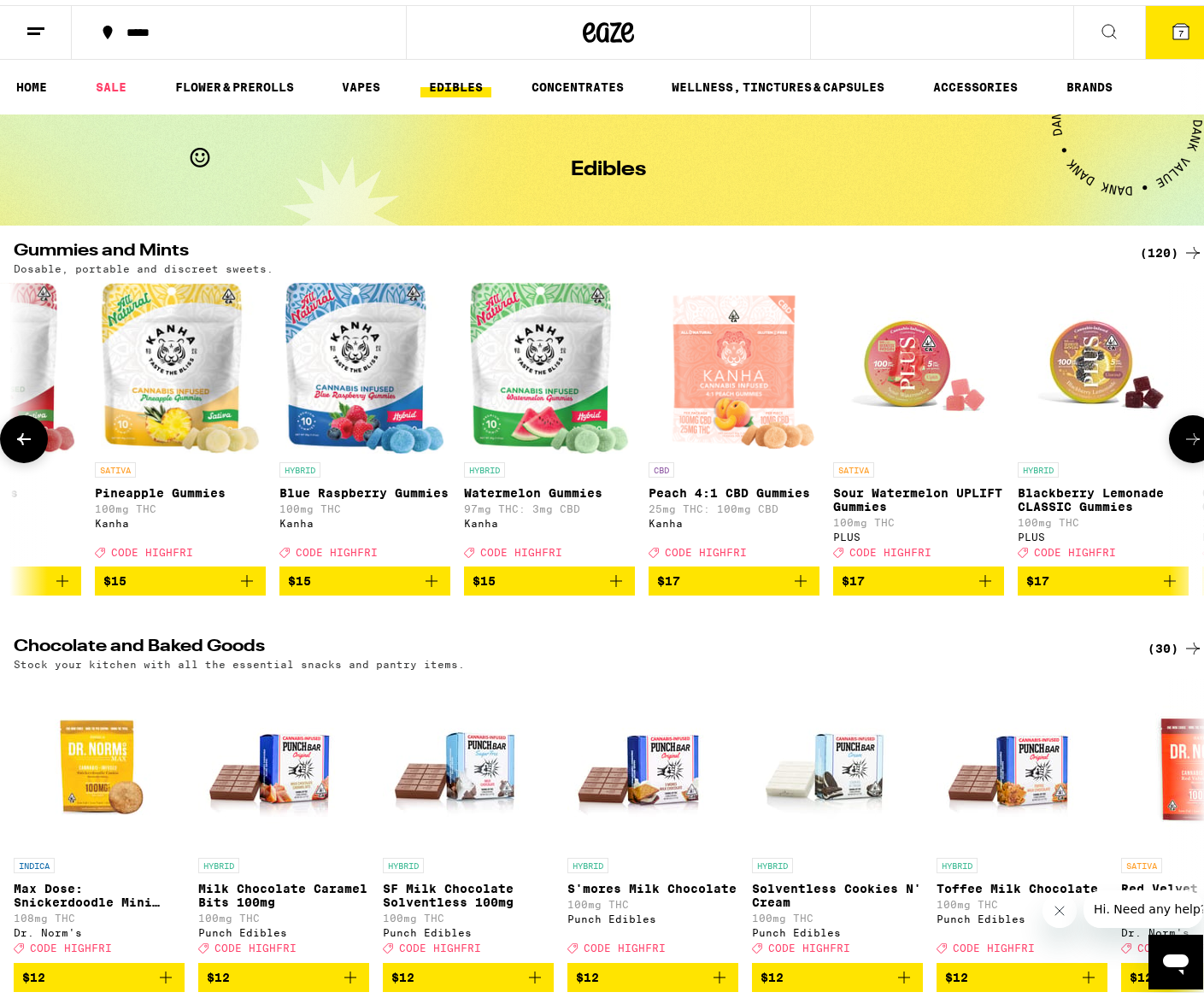
click at [1182, 441] on icon at bounding box center [1192, 433] width 21 height 21
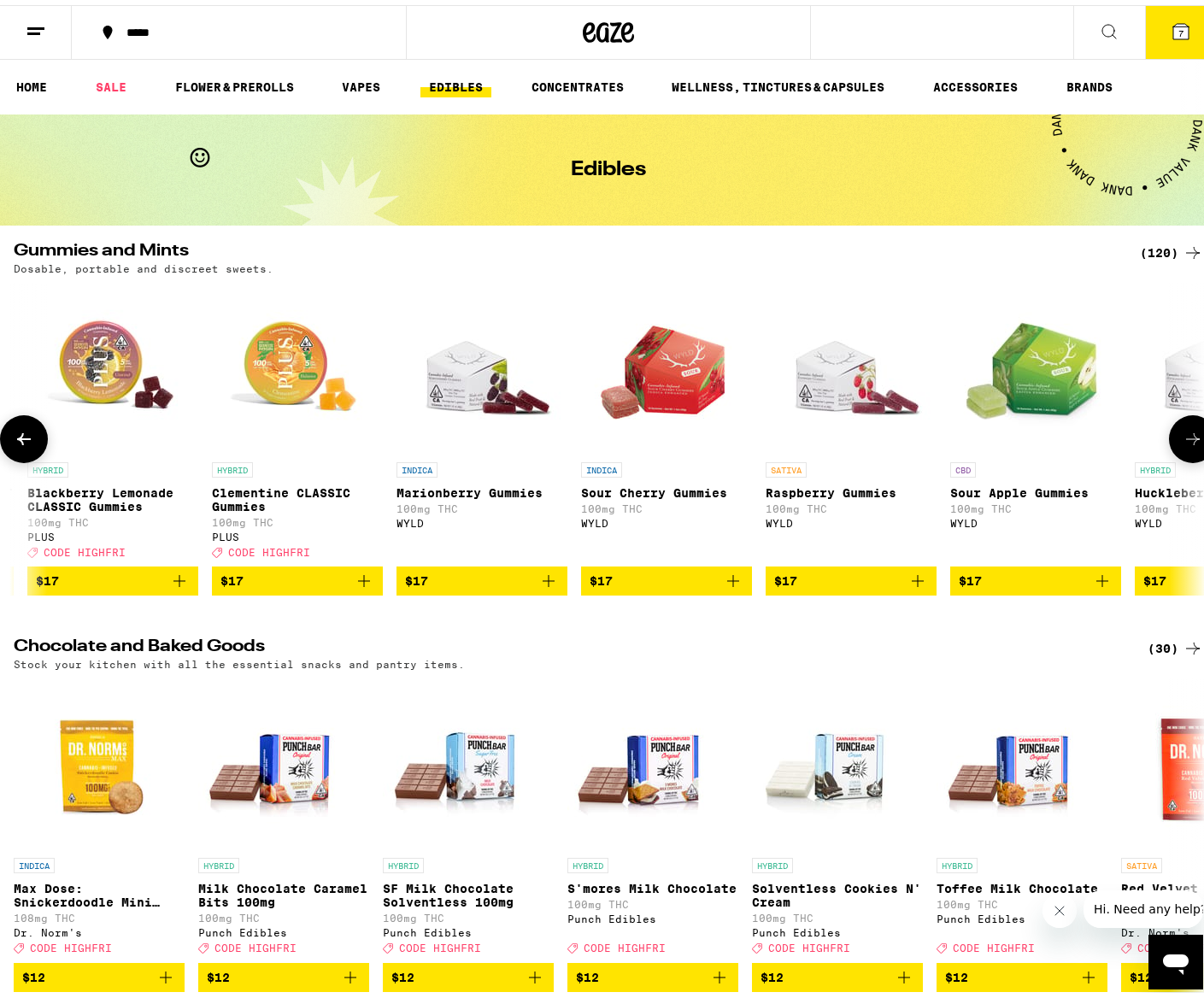
click at [1182, 441] on icon at bounding box center [1192, 433] width 21 height 21
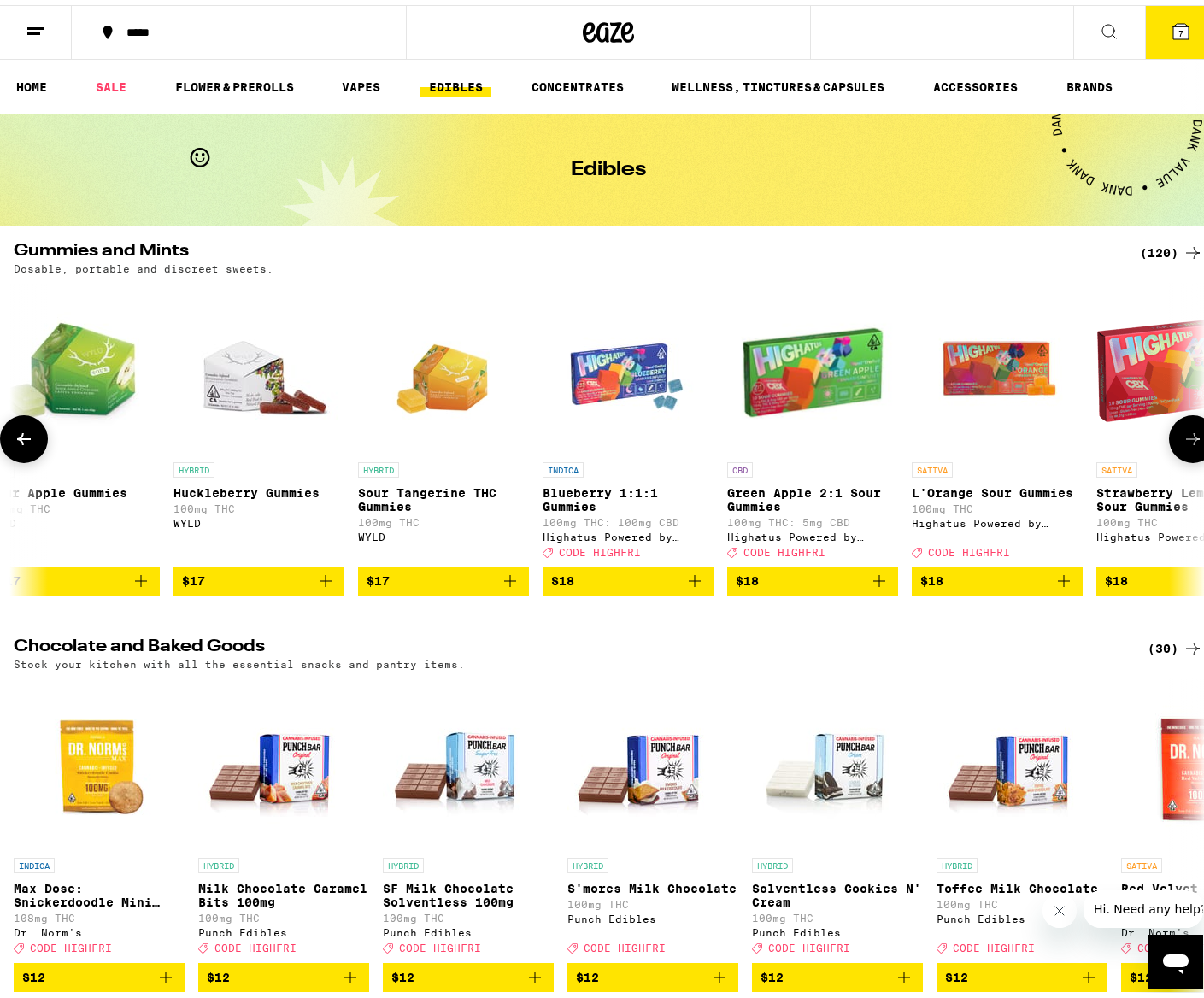
scroll to position [0, 8915]
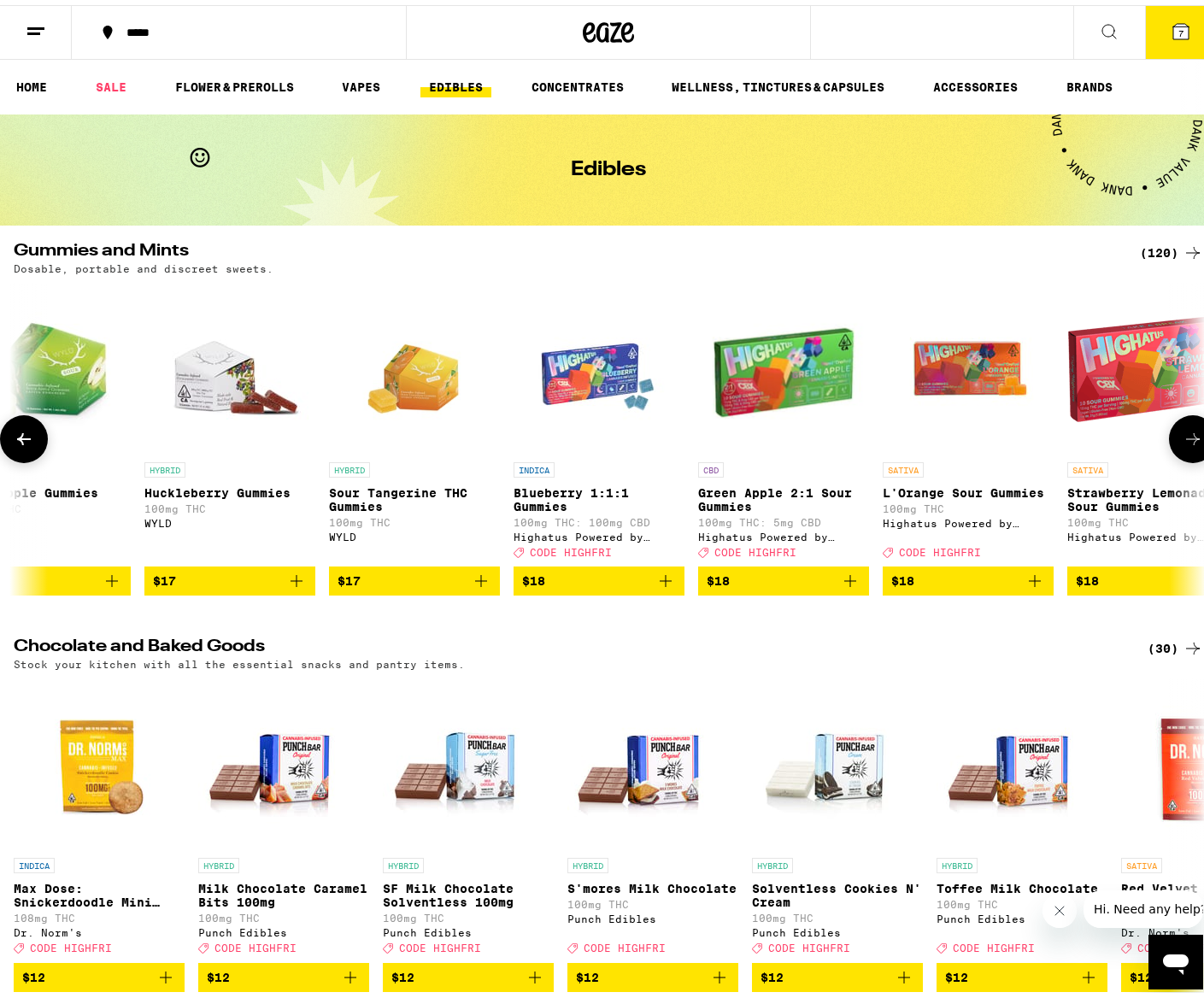
click at [1182, 441] on icon at bounding box center [1192, 433] width 21 height 21
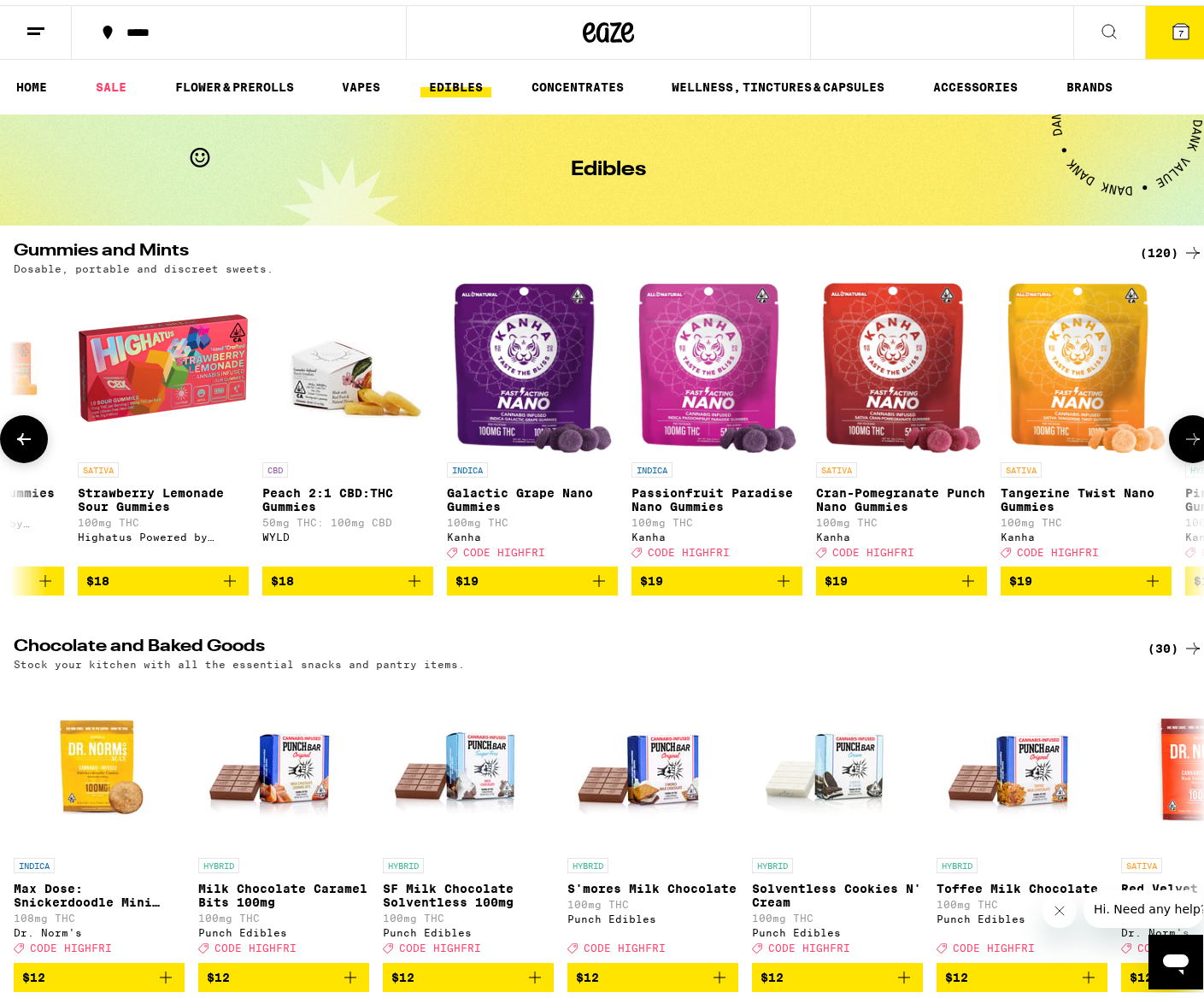
scroll to position [0, 9906]
click at [1182, 441] on icon at bounding box center [1192, 433] width 21 height 21
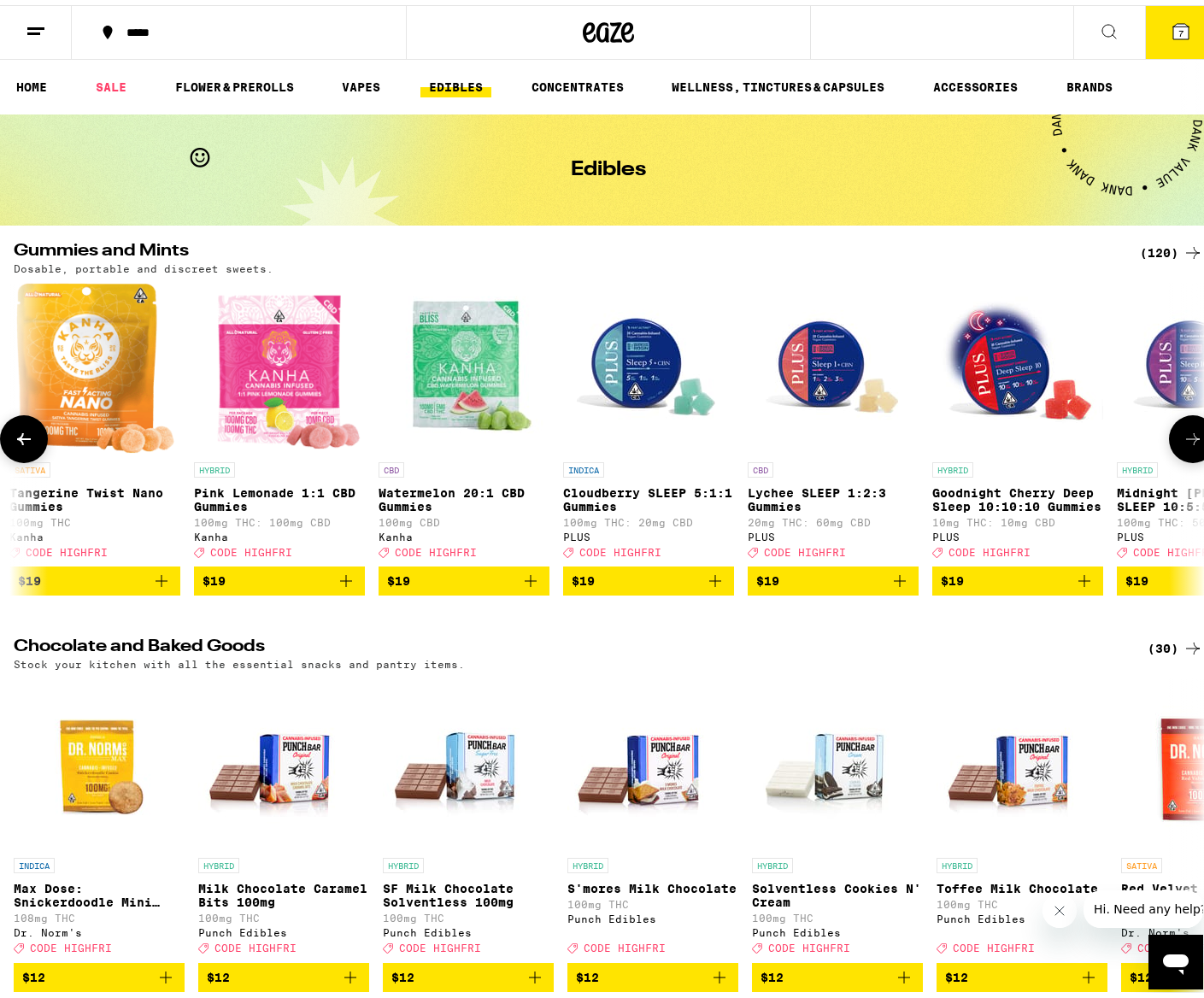
click at [1182, 441] on icon at bounding box center [1192, 433] width 21 height 21
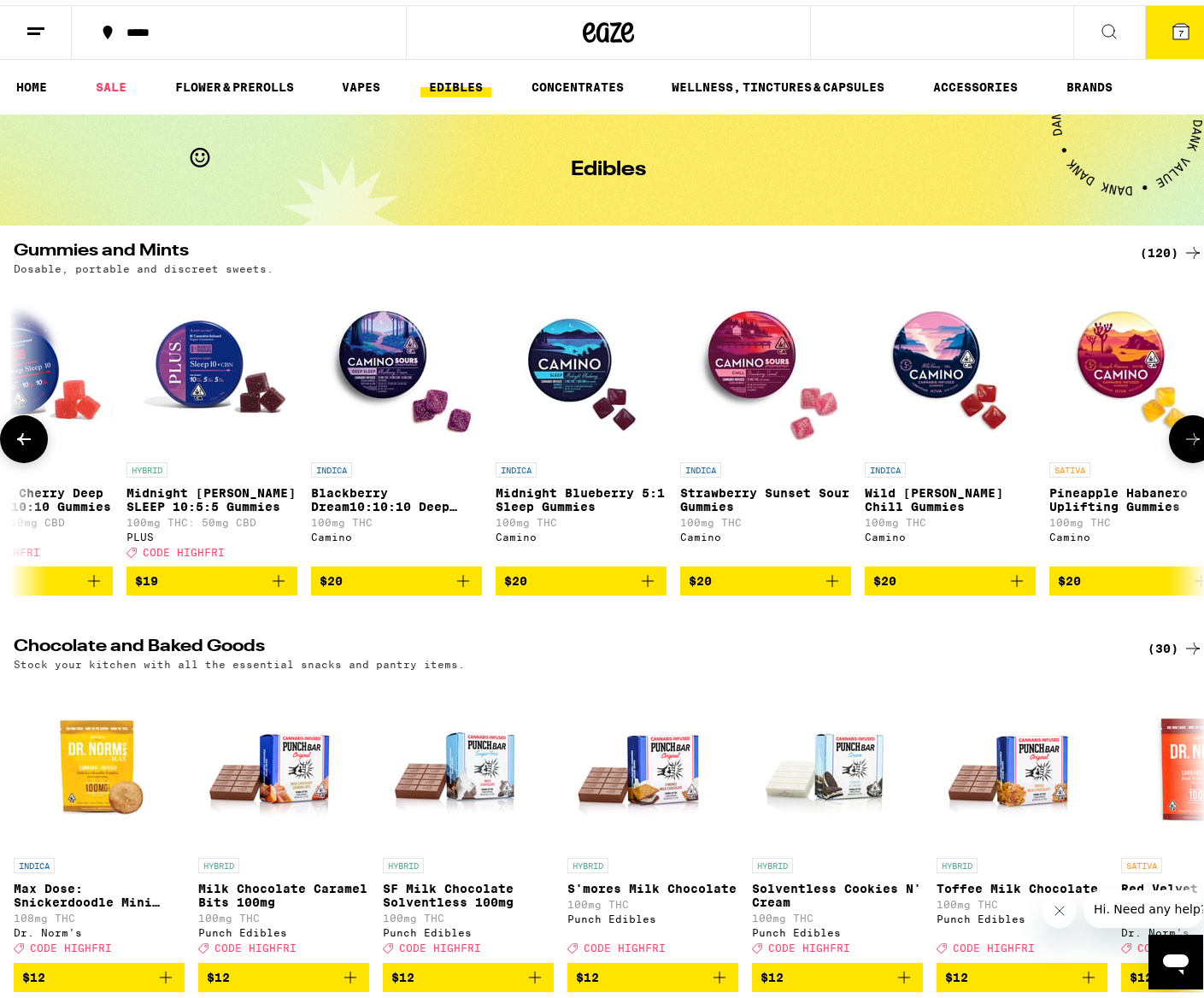
click at [1182, 441] on icon at bounding box center [1192, 433] width 21 height 21
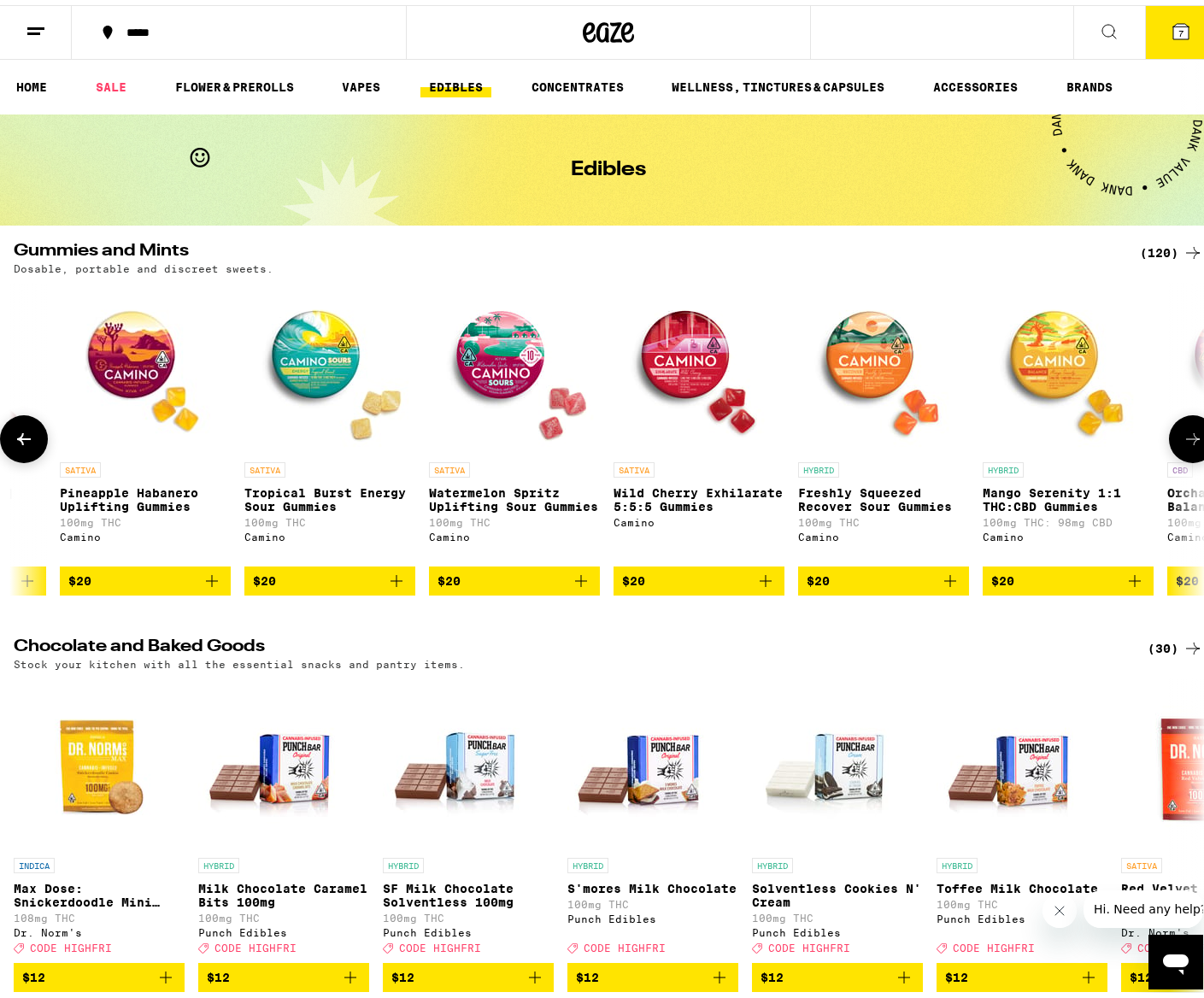
click at [1182, 441] on icon at bounding box center [1192, 433] width 21 height 21
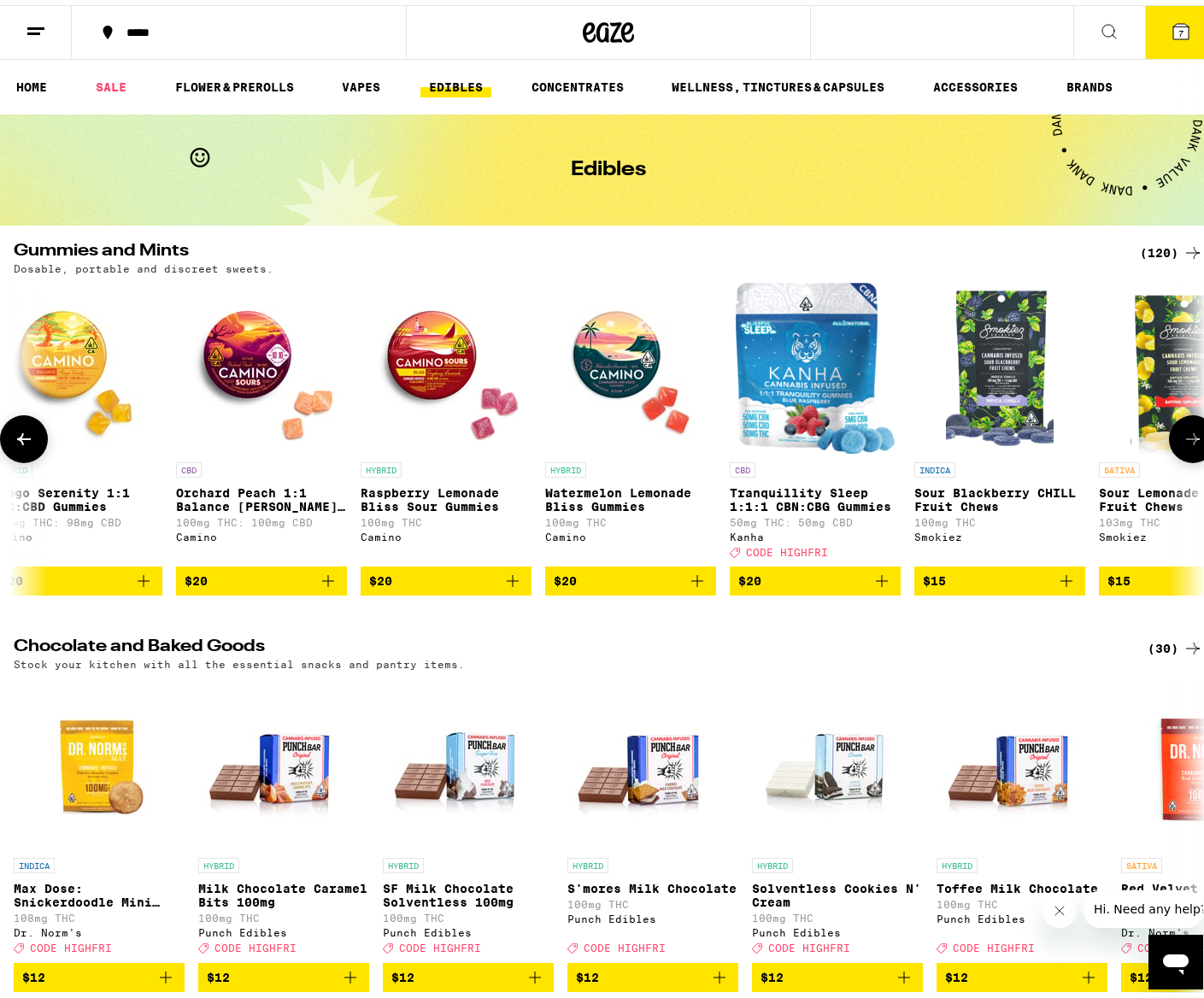
click at [1182, 441] on icon at bounding box center [1192, 433] width 21 height 21
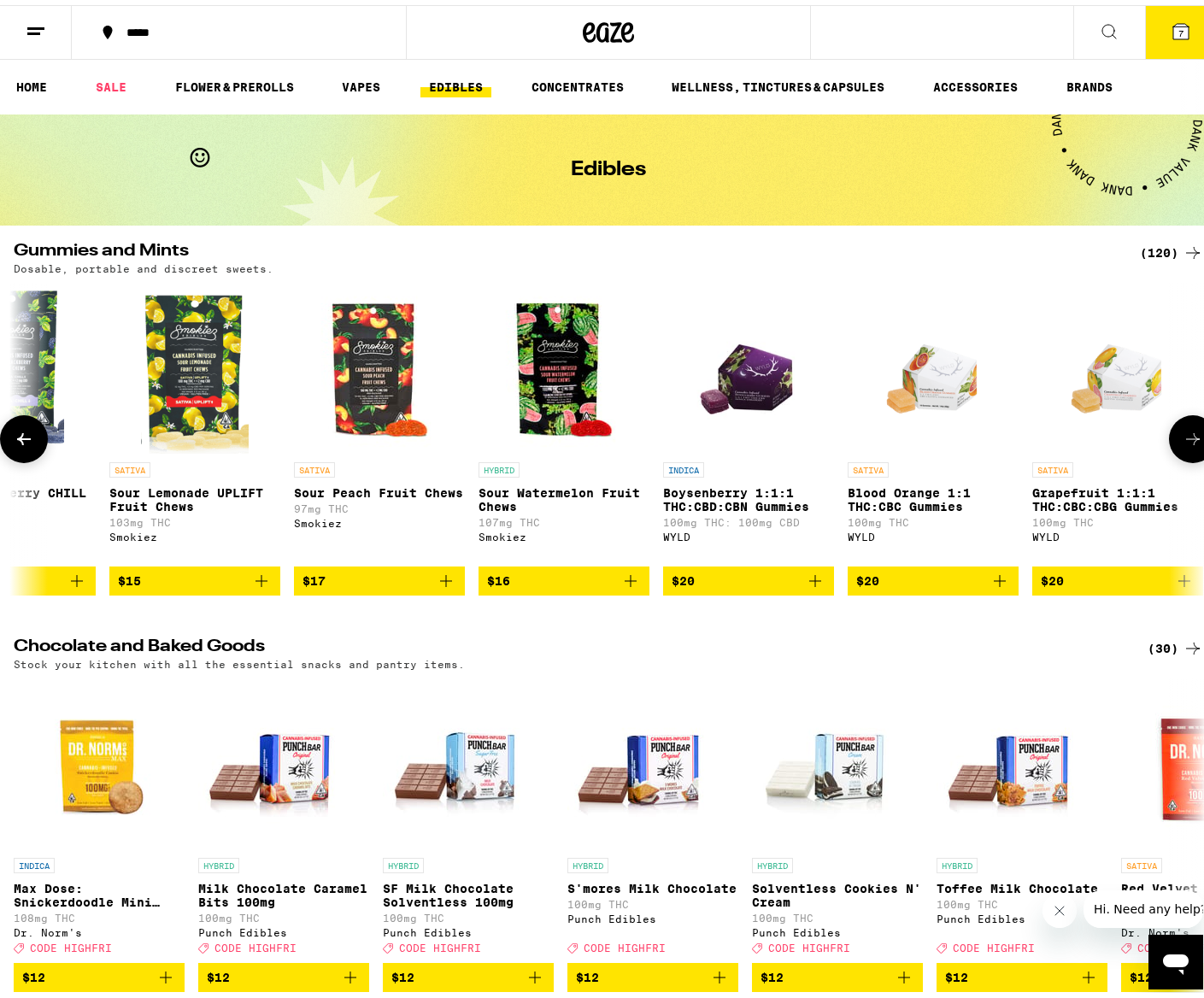
scroll to position [0, 14859]
click at [1182, 441] on icon at bounding box center [1192, 433] width 21 height 21
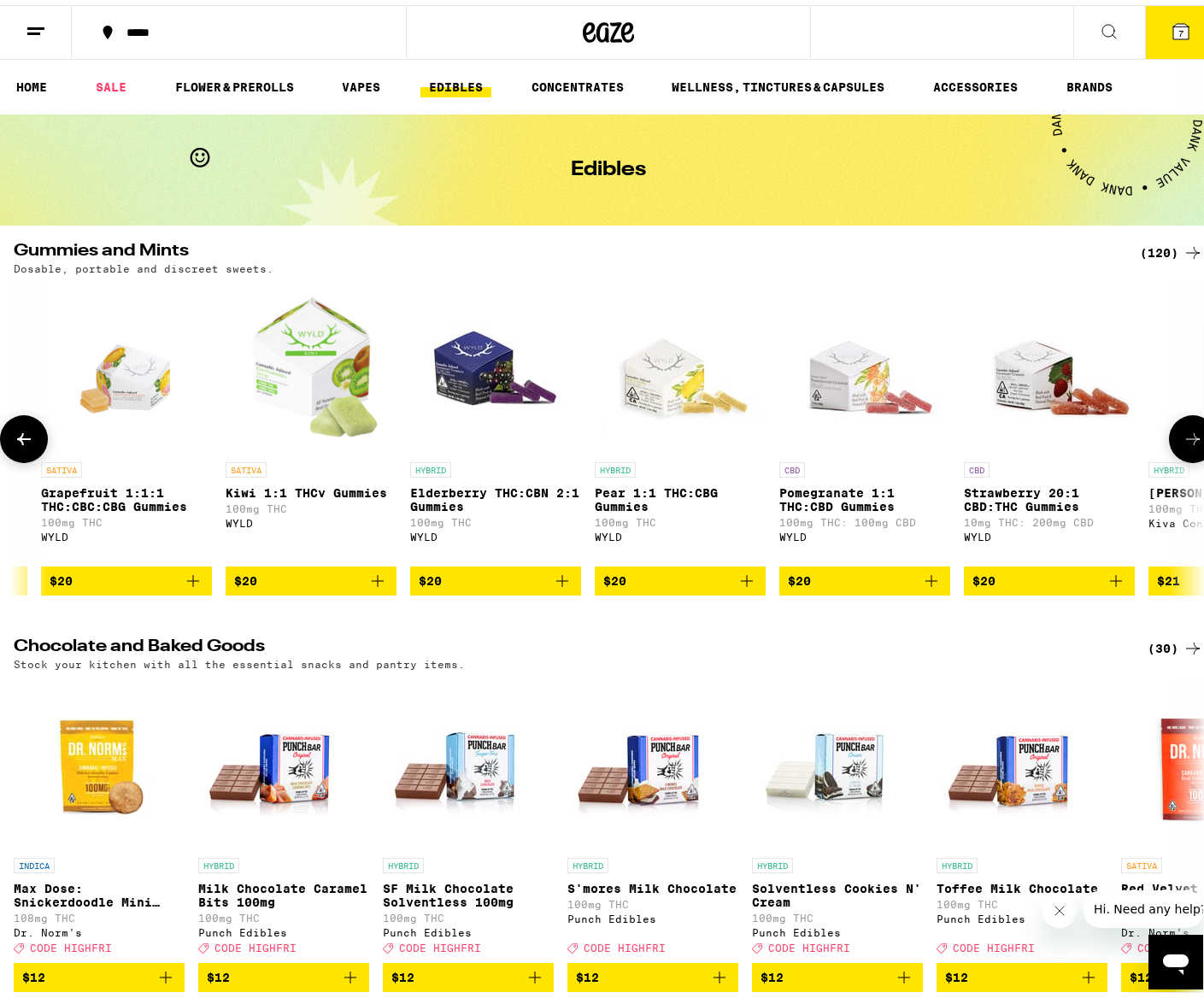
click at [1182, 441] on icon at bounding box center [1192, 433] width 21 height 21
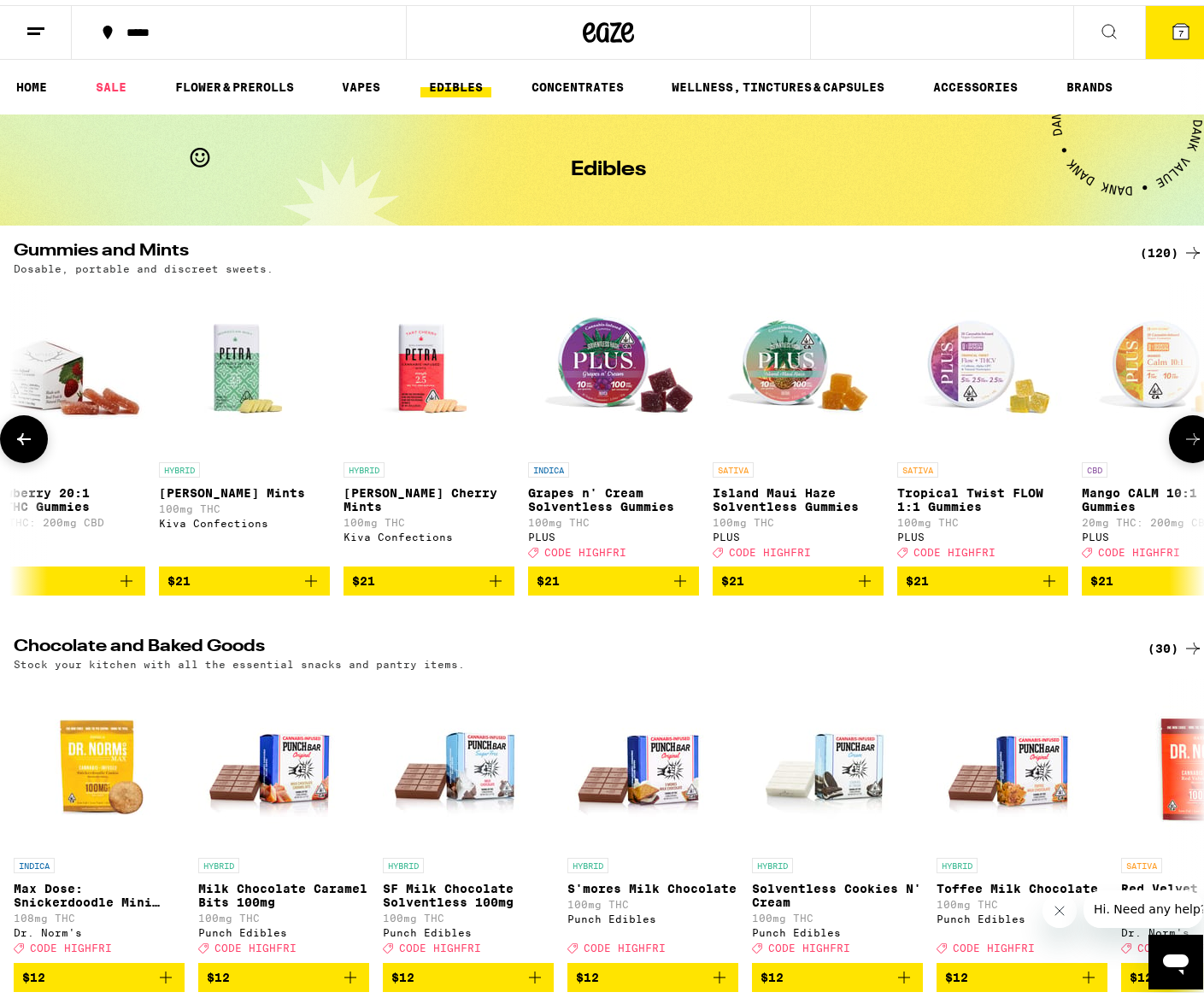
scroll to position [0, 16841]
click at [1174, 24] on icon at bounding box center [1181, 26] width 16 height 16
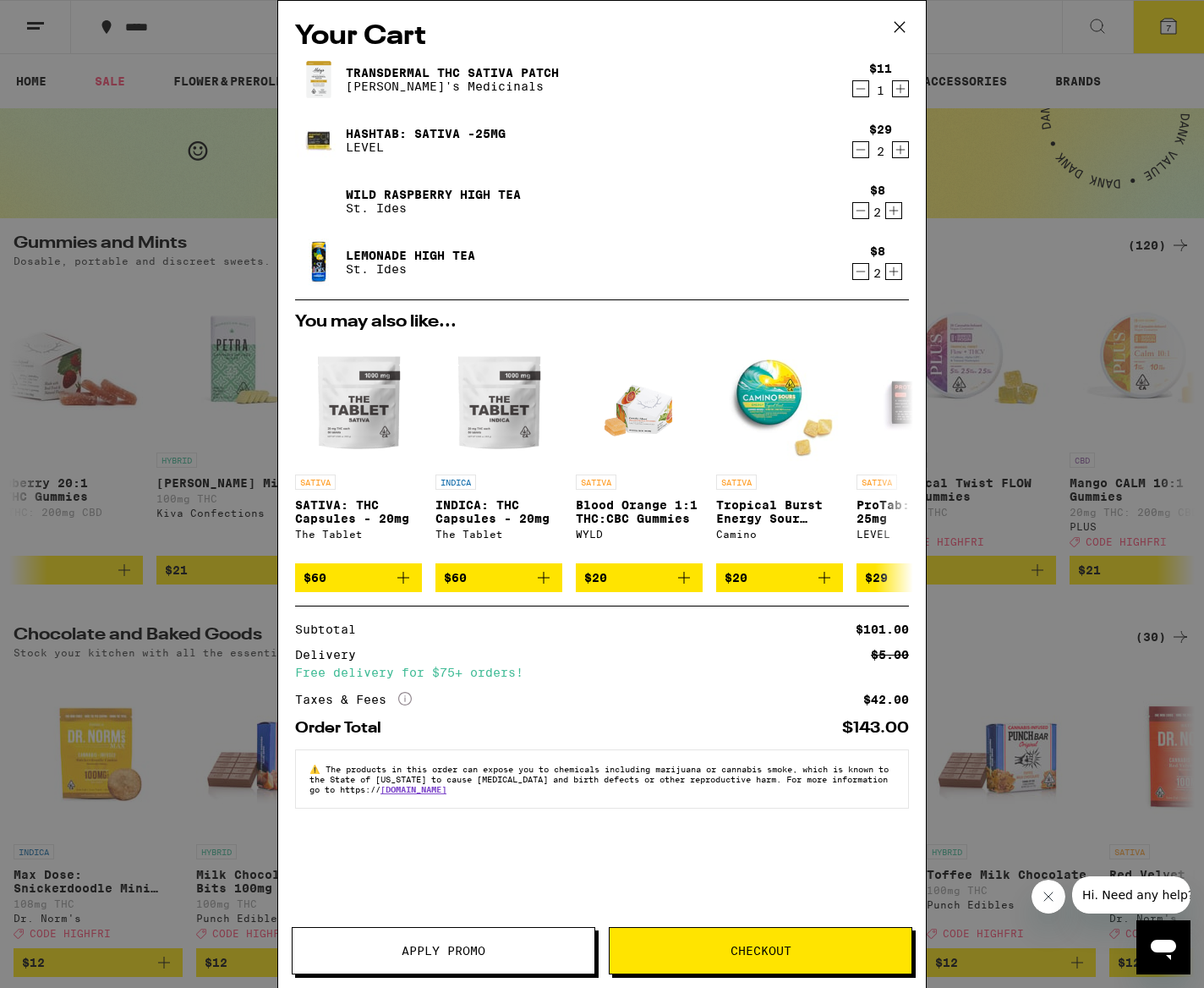
click at [863, 89] on icon "Decrement" at bounding box center [861, 88] width 15 height 20
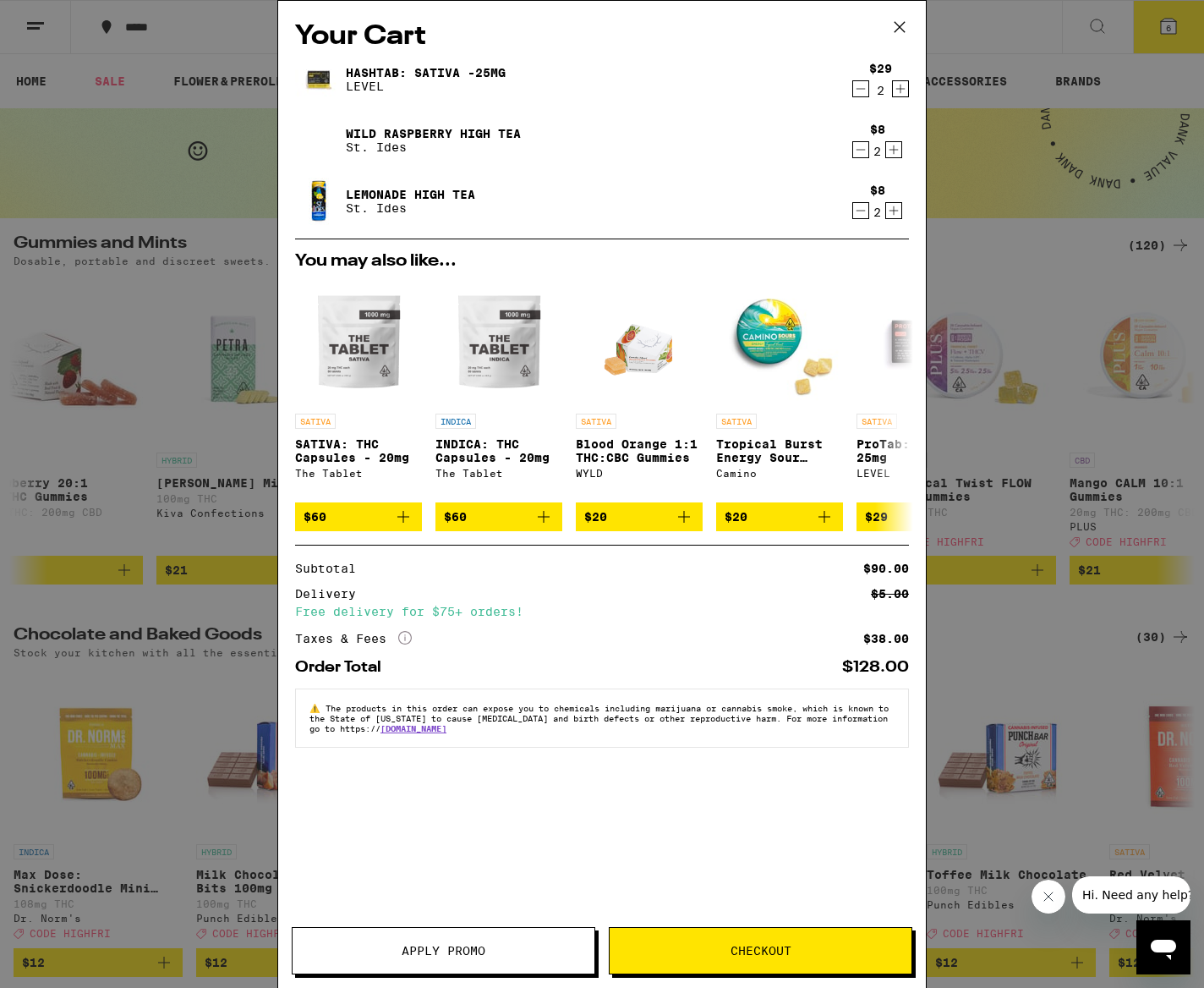
click at [723, 955] on span "Checkout" at bounding box center [761, 950] width 302 height 12
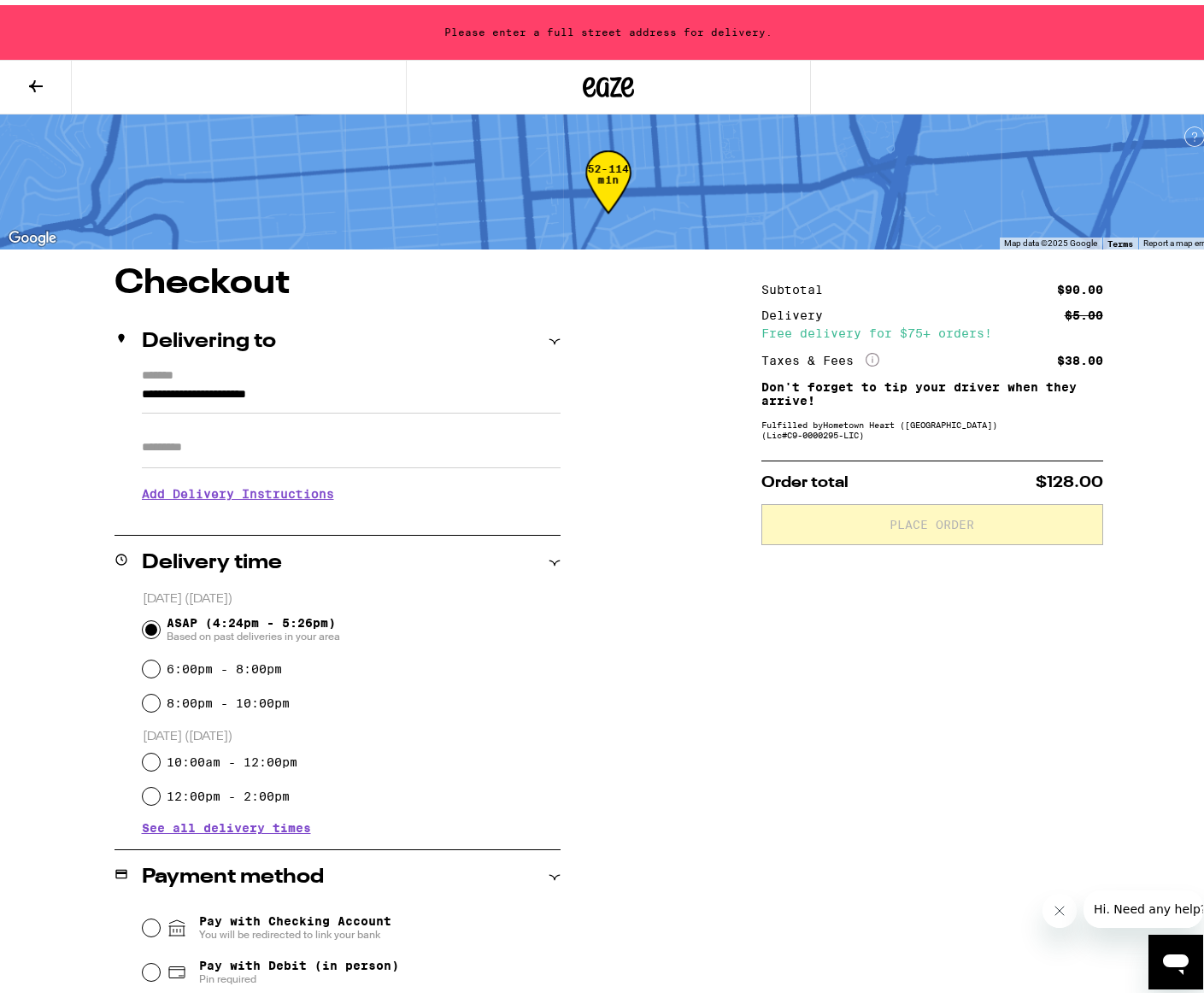
click at [260, 442] on input "Apt/Suite" at bounding box center [351, 442] width 419 height 41
click at [401, 394] on input "**********" at bounding box center [351, 394] width 419 height 29
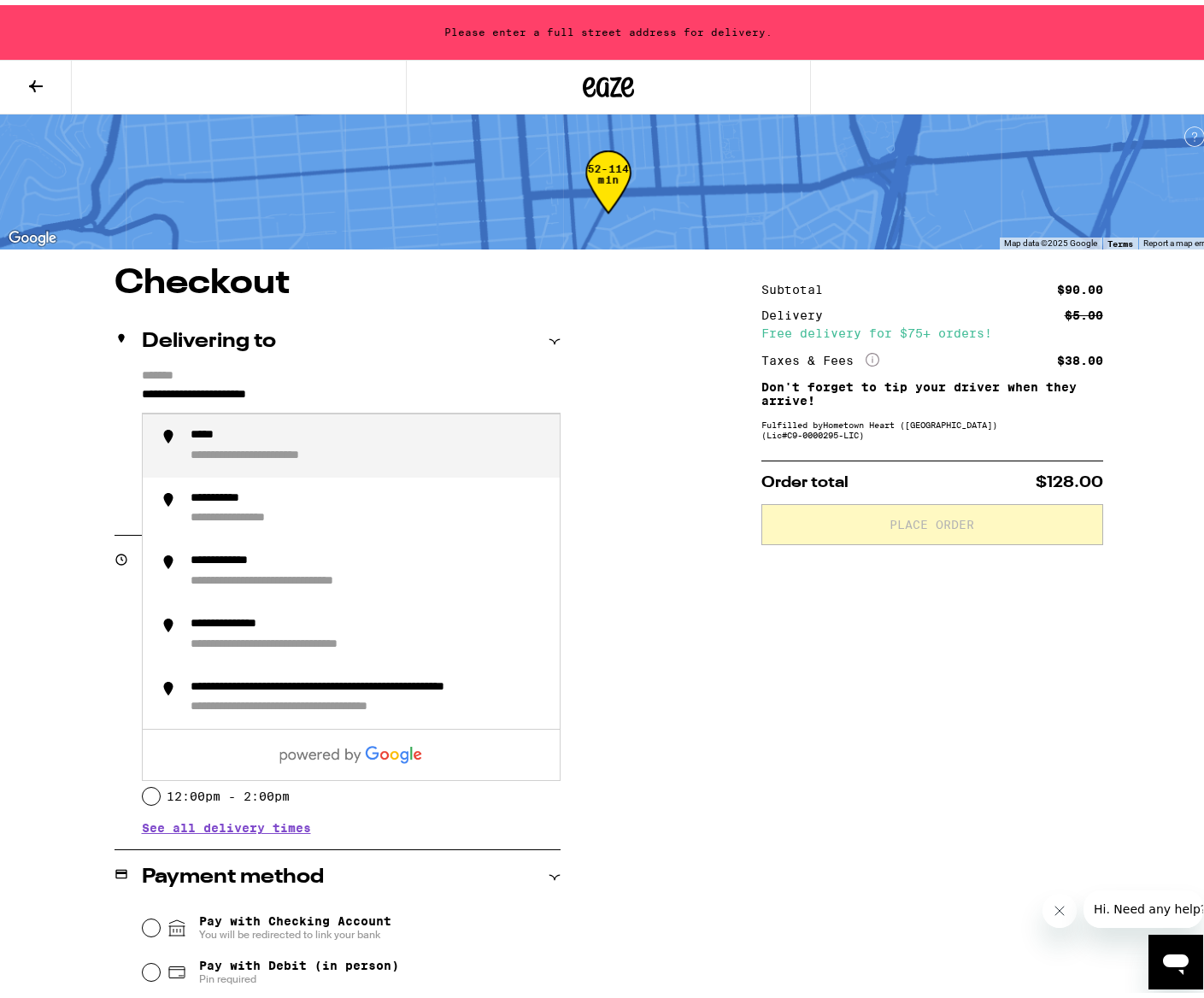
drag, startPoint x: 401, startPoint y: 394, endPoint x: 116, endPoint y: 388, distance: 285.1
click at [116, 388] on div "**********" at bounding box center [338, 437] width 446 height 147
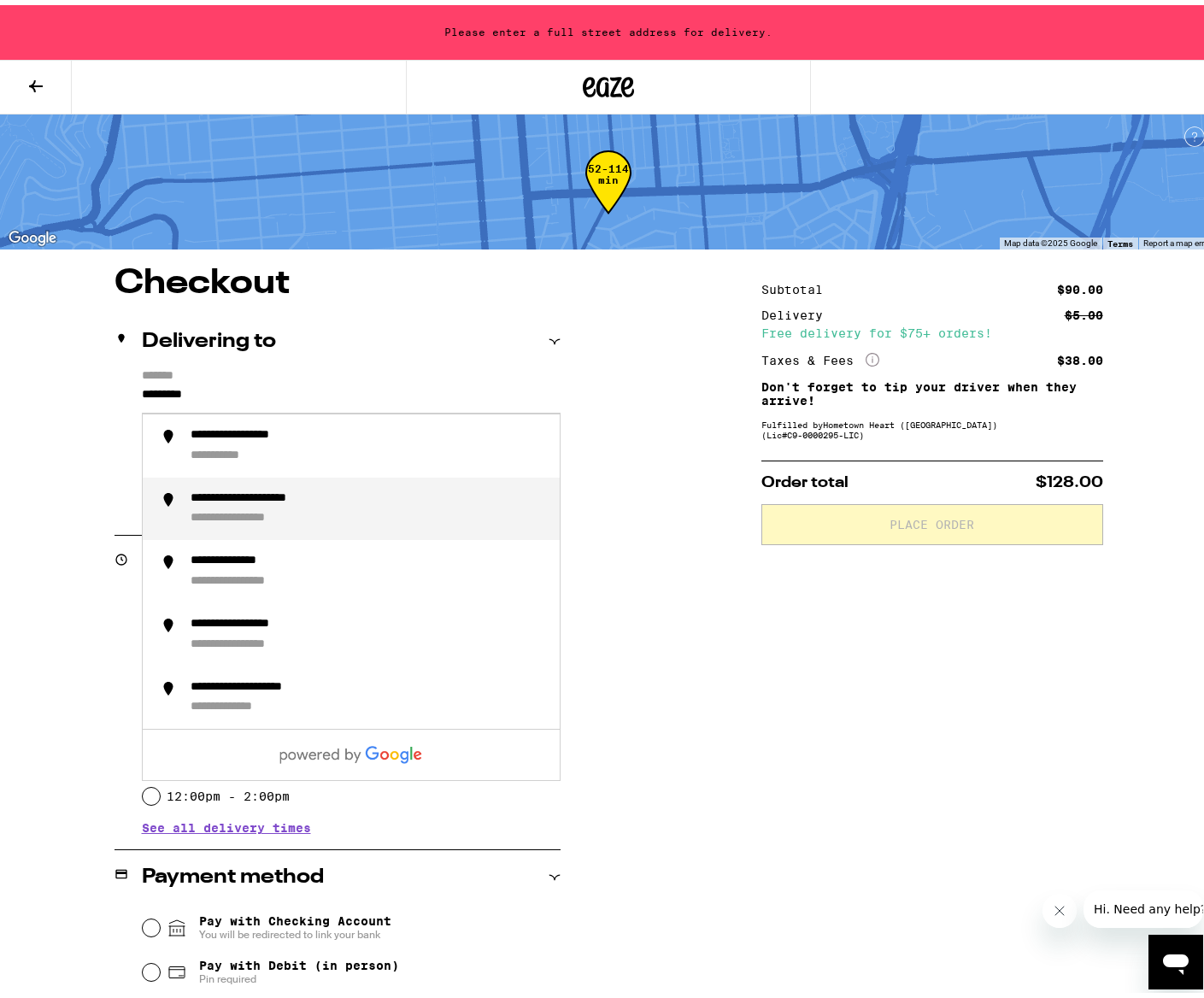
click at [214, 495] on div "**********" at bounding box center [276, 494] width 170 height 16
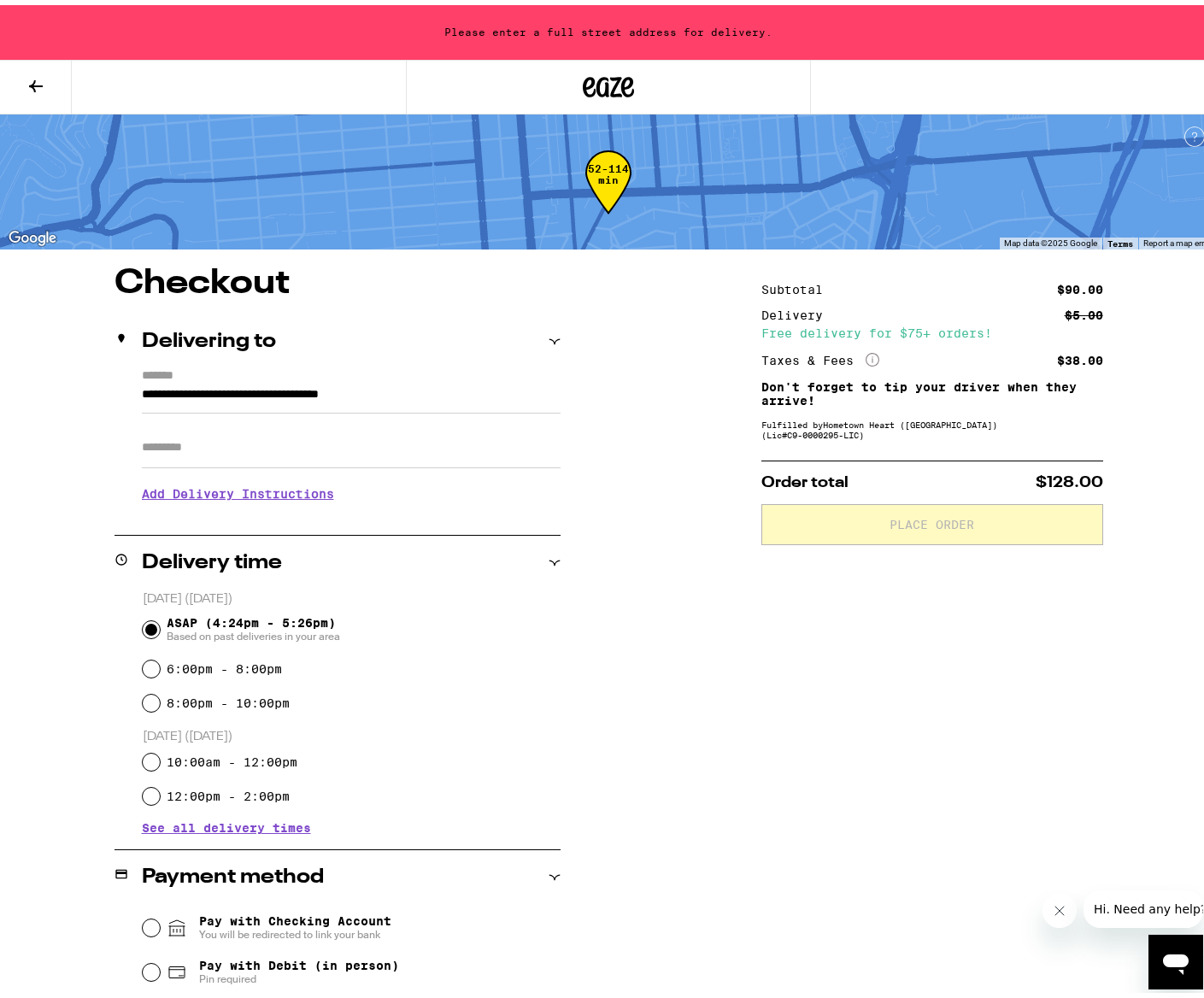
type input "**********"
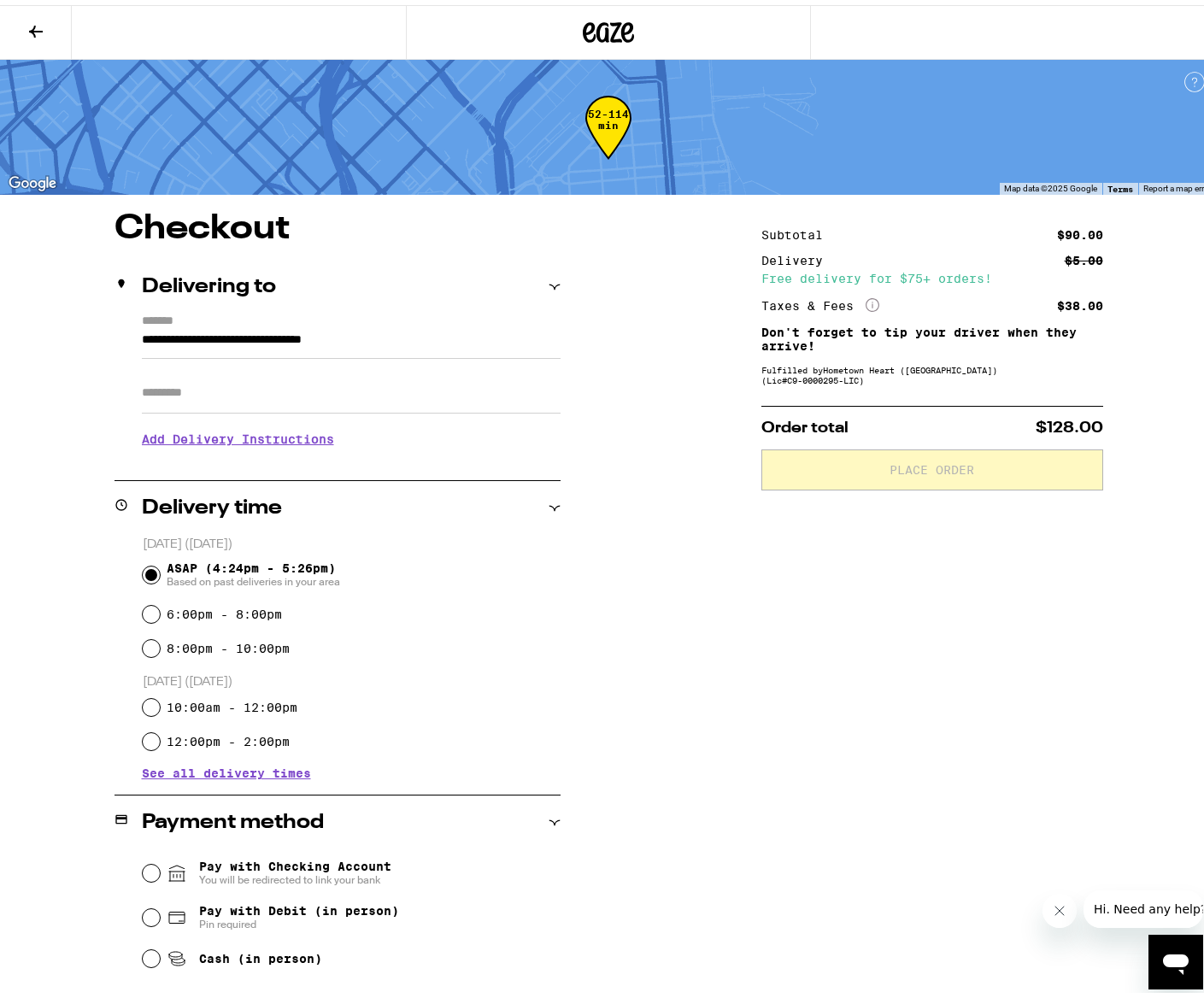
click at [249, 444] on h3 "Add Delivery Instructions" at bounding box center [351, 433] width 419 height 39
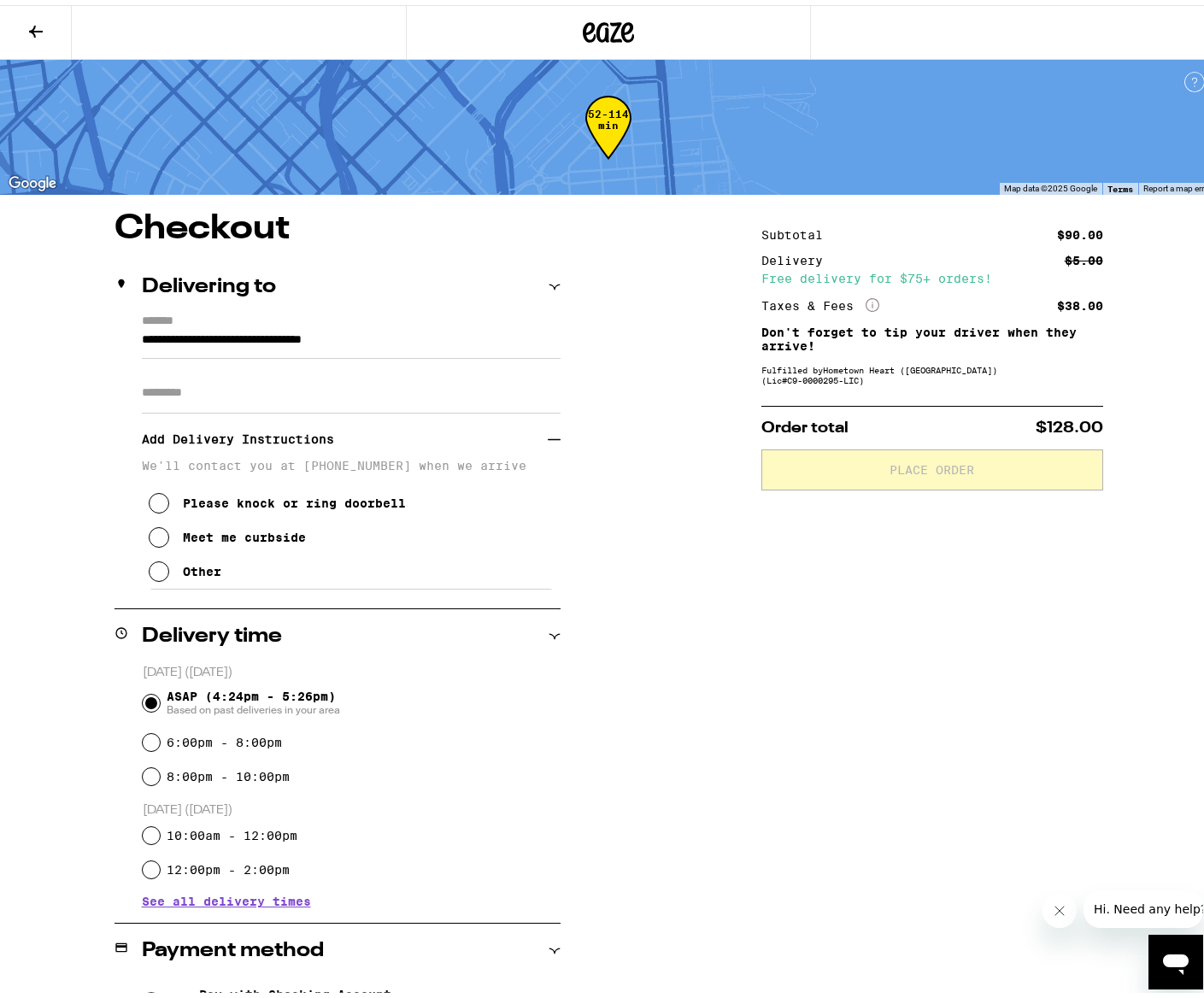
click at [249, 539] on div "Meet me curbside" at bounding box center [245, 532] width 123 height 14
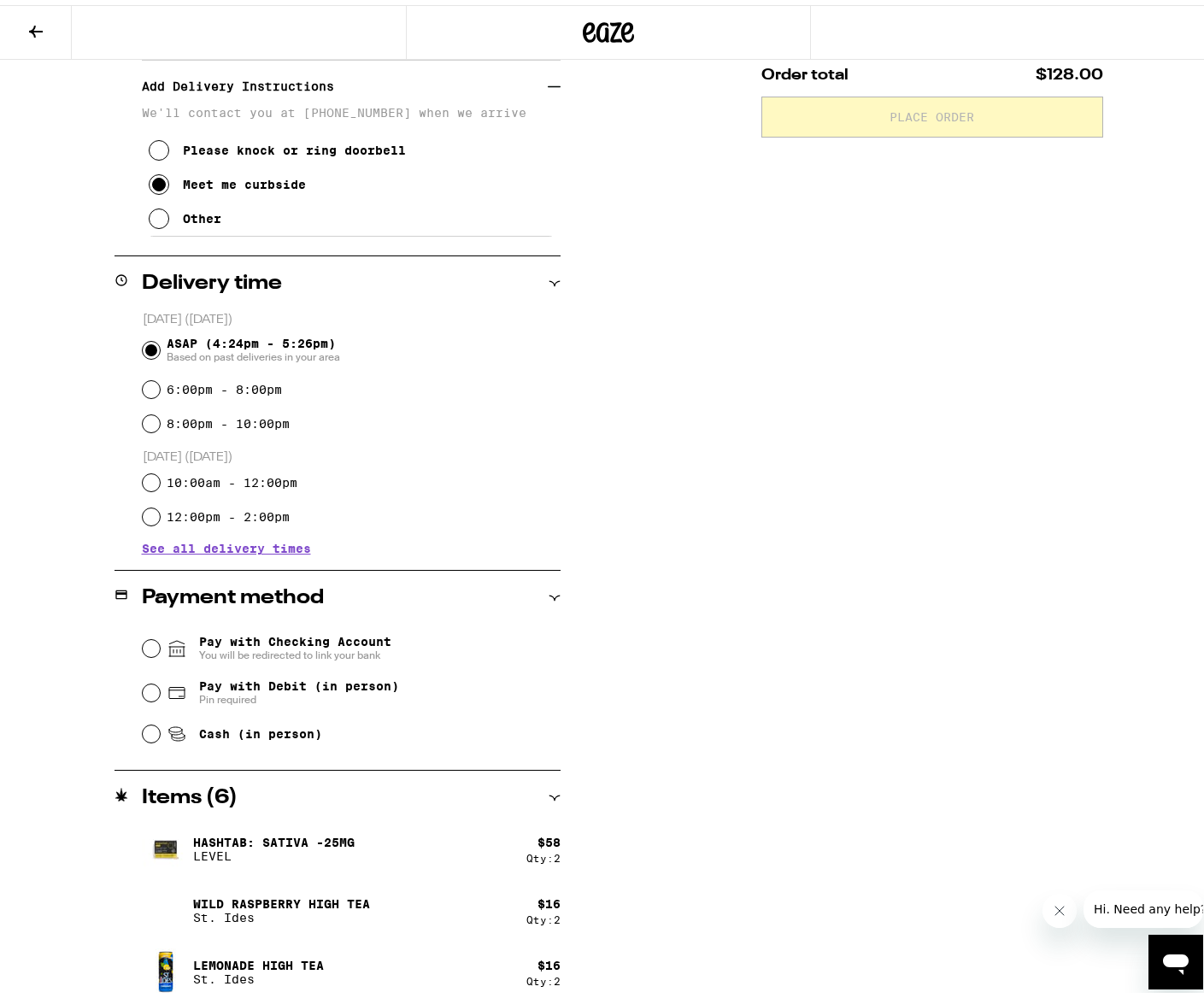
scroll to position [360, 0]
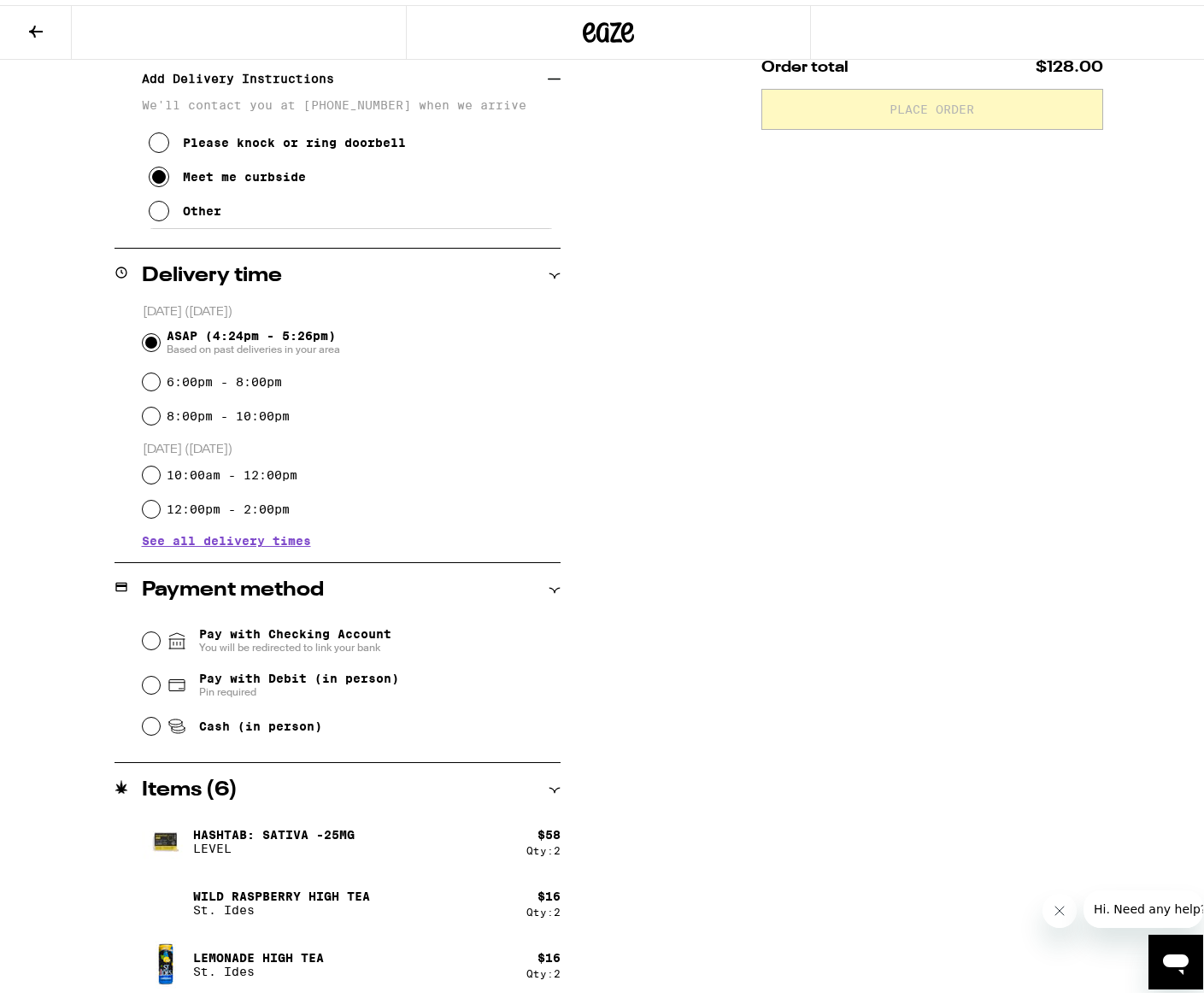
click at [357, 677] on span "Pay with Debit (in person)" at bounding box center [299, 673] width 200 height 14
click at [160, 677] on input "Pay with Debit (in person) Pin required" at bounding box center [151, 679] width 17 height 17
radio input "true"
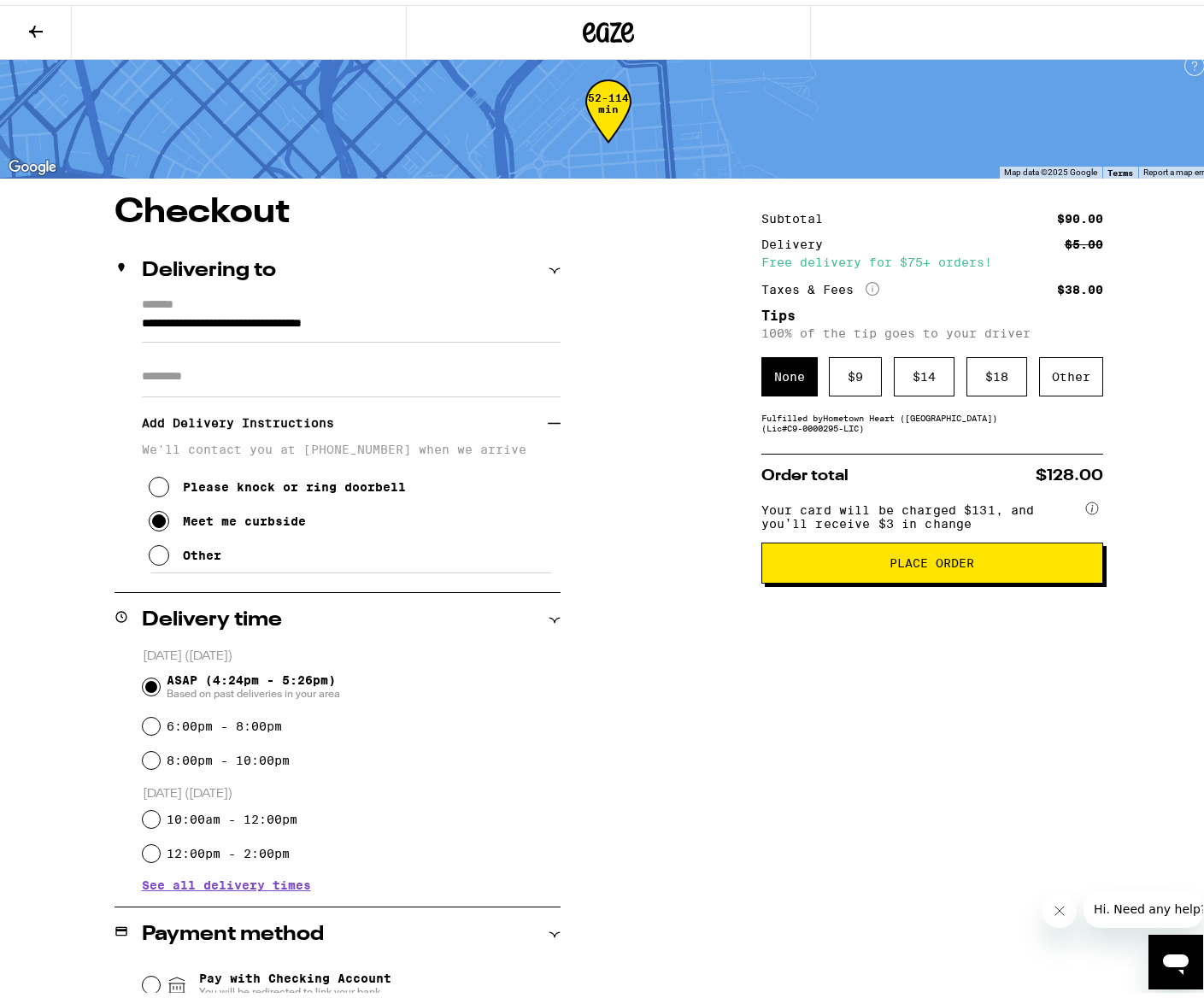
scroll to position [0, 0]
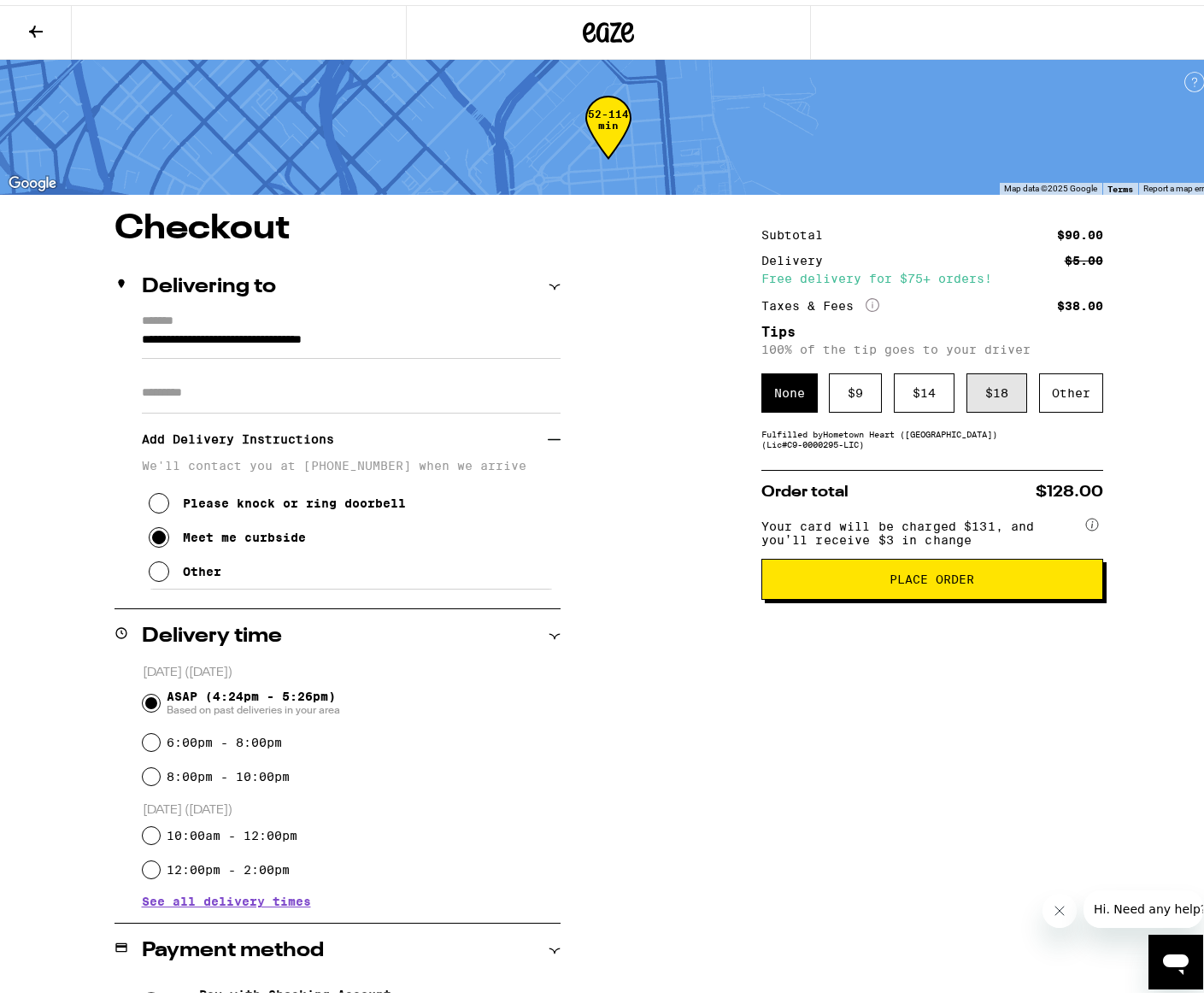
click at [992, 391] on div "$ 18" at bounding box center [997, 387] width 61 height 39
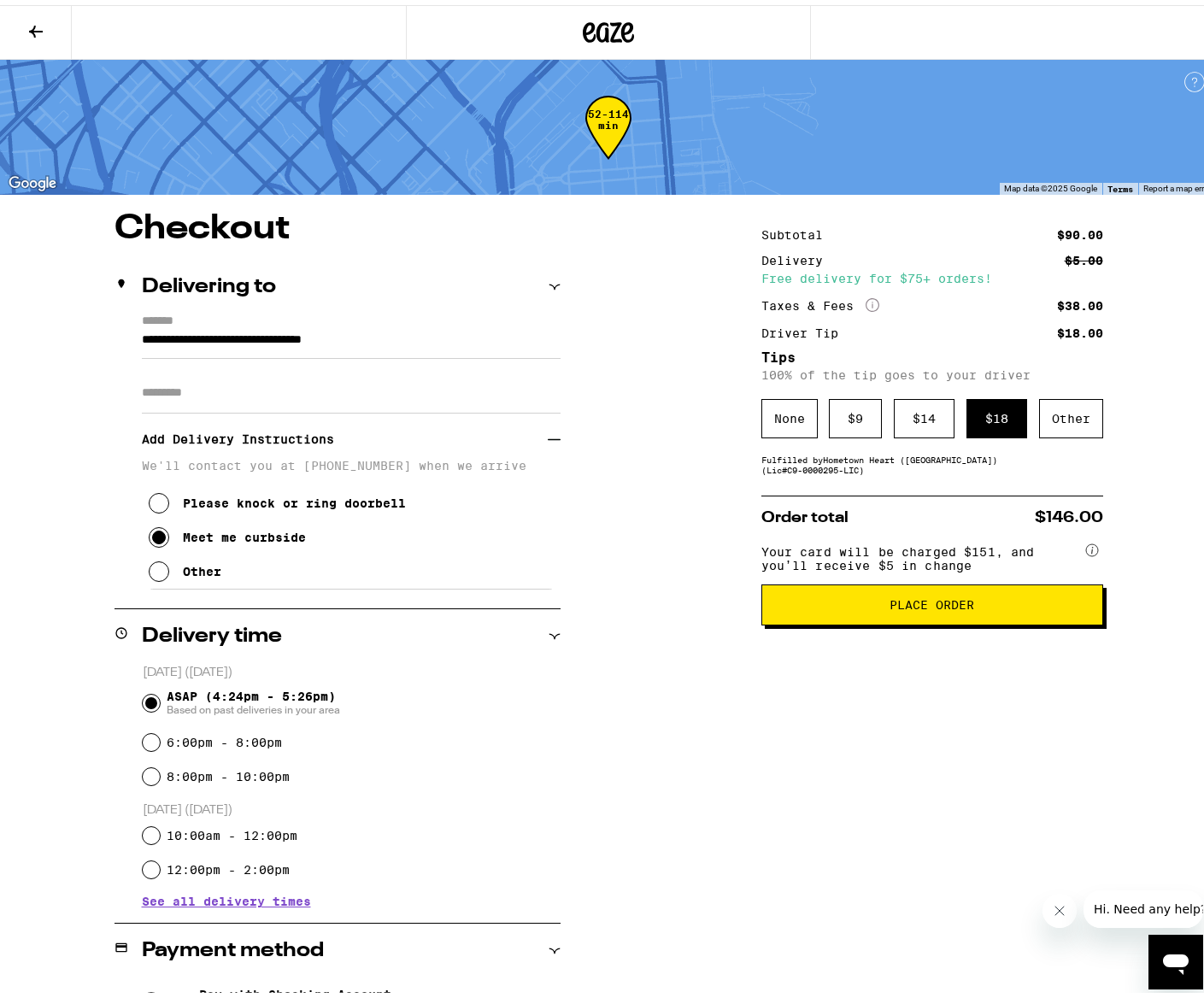
click at [947, 606] on span "Place Order" at bounding box center [932, 600] width 84 height 12
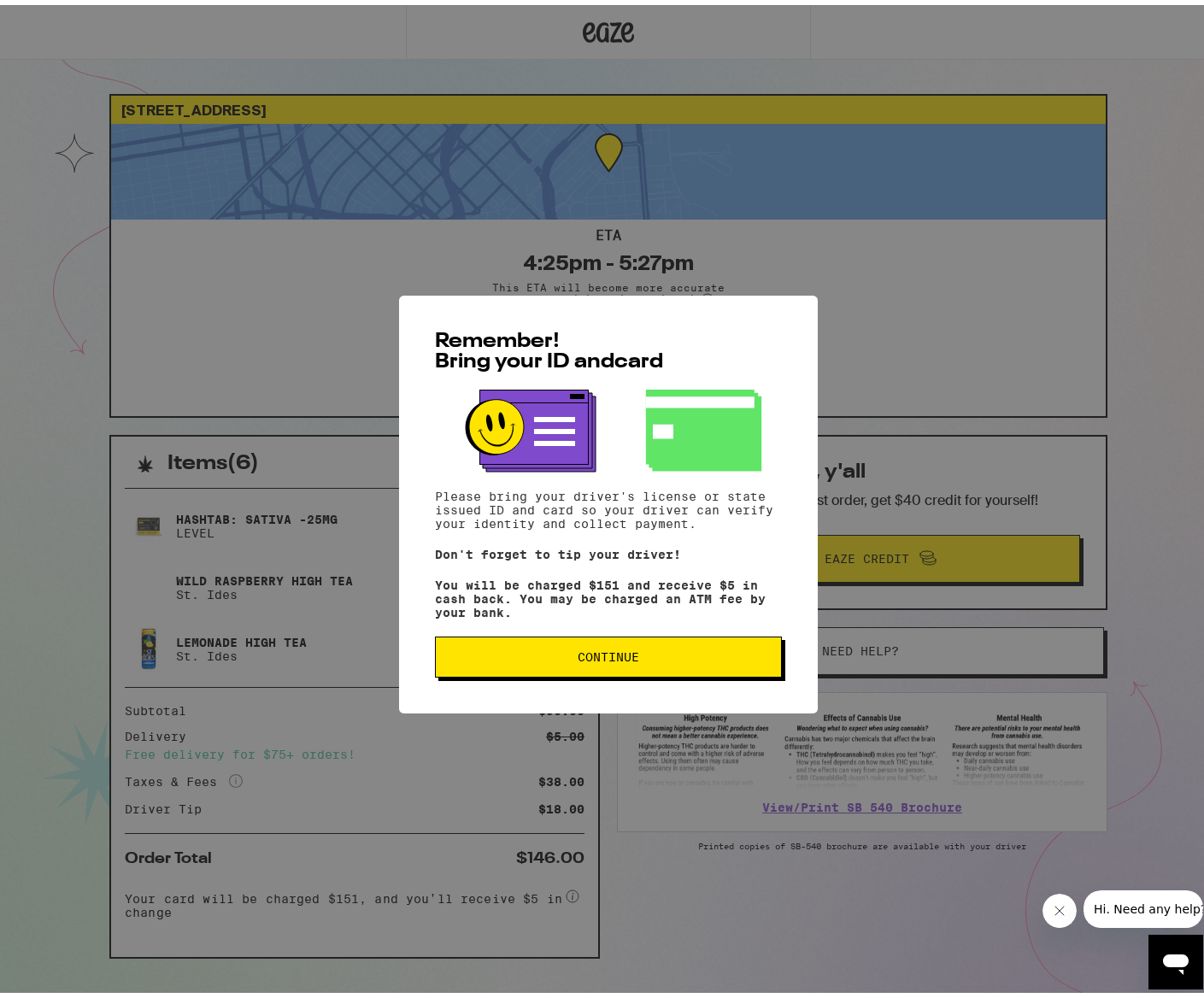
click at [724, 657] on span "Continue" at bounding box center [608, 652] width 318 height 12
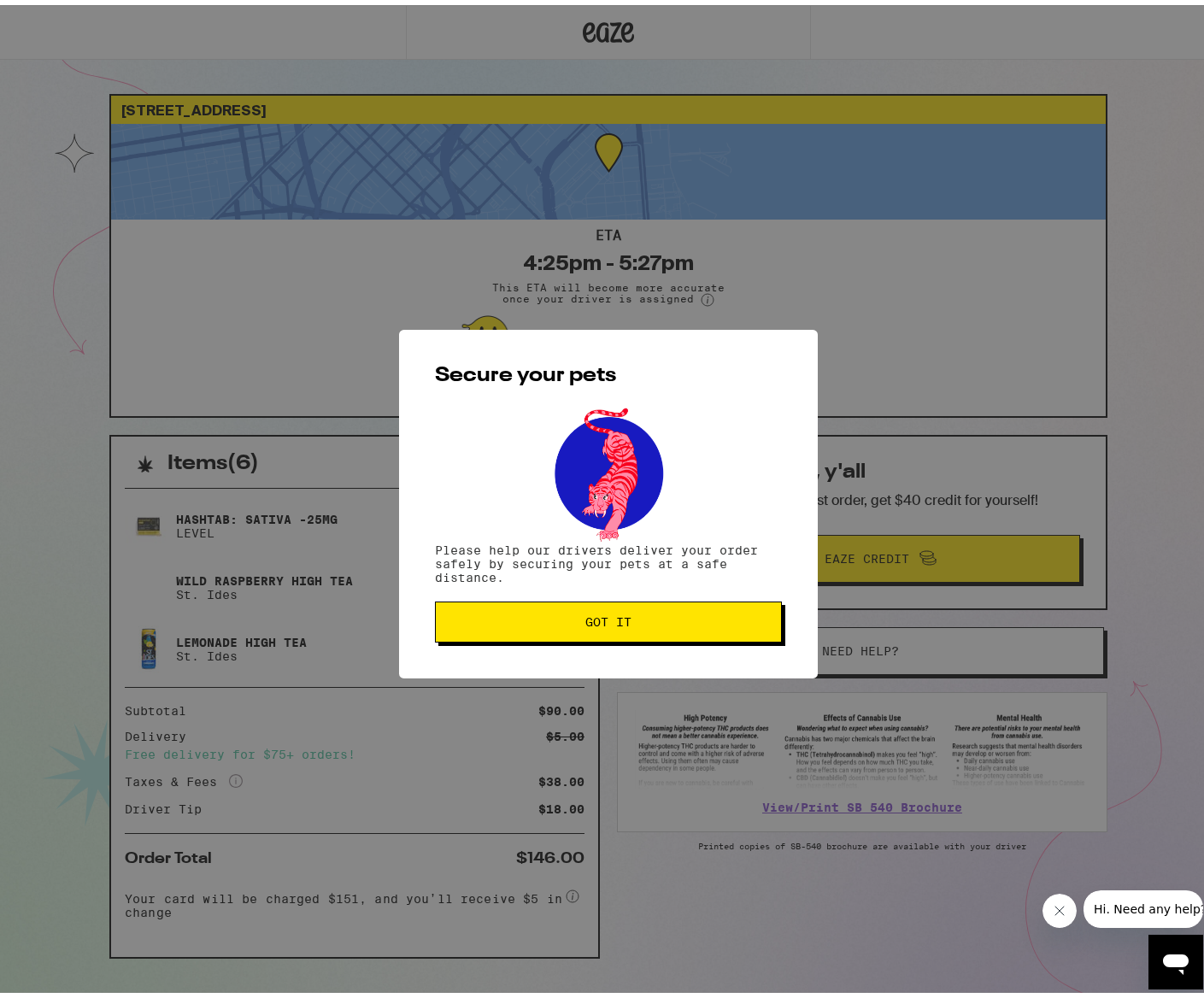
click at [717, 627] on button "Got it" at bounding box center [608, 616] width 347 height 41
